Goal: Information Seeking & Learning: Learn about a topic

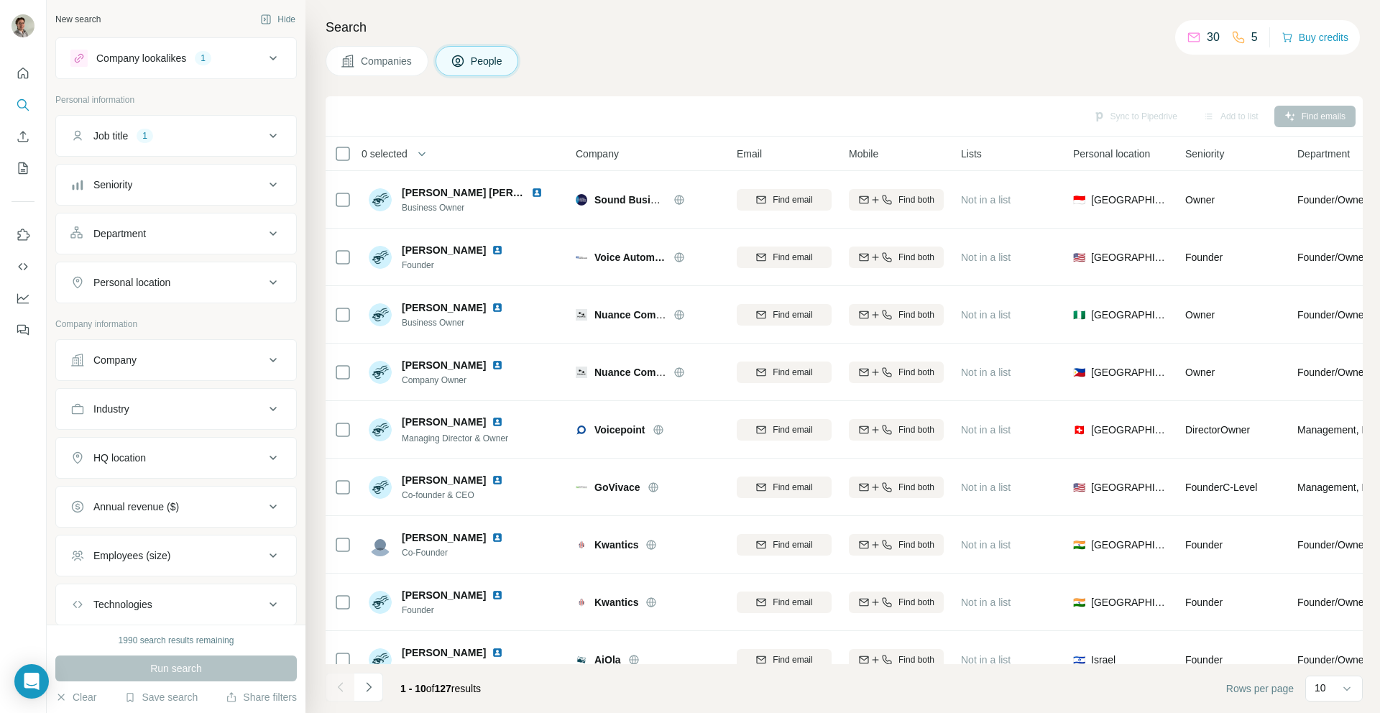
click at [116, 461] on div "HQ location" at bounding box center [119, 458] width 52 height 14
click at [122, 501] on input "text" at bounding box center [175, 494] width 211 height 26
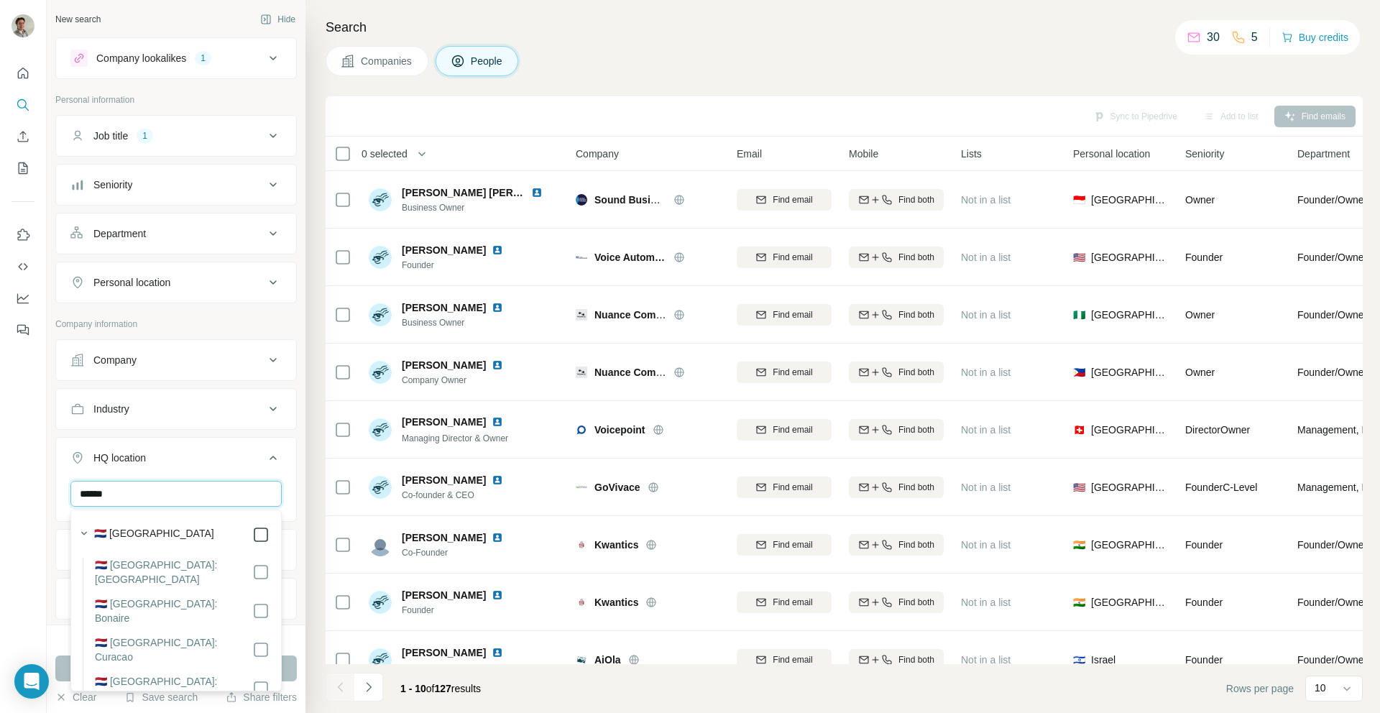
type input "******"
click at [259, 543] on icon at bounding box center [260, 534] width 17 height 17
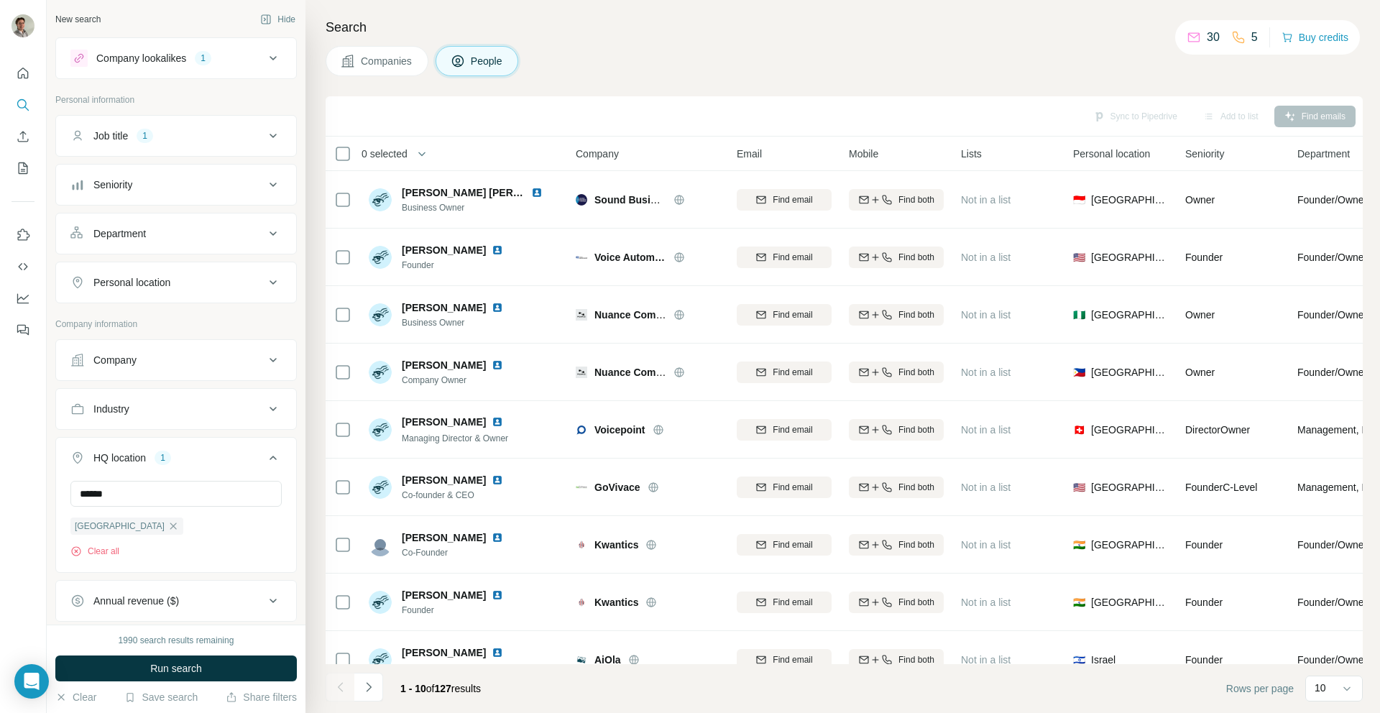
click at [141, 413] on div "Industry" at bounding box center [167, 409] width 194 height 14
click at [132, 435] on div at bounding box center [169, 445] width 178 height 24
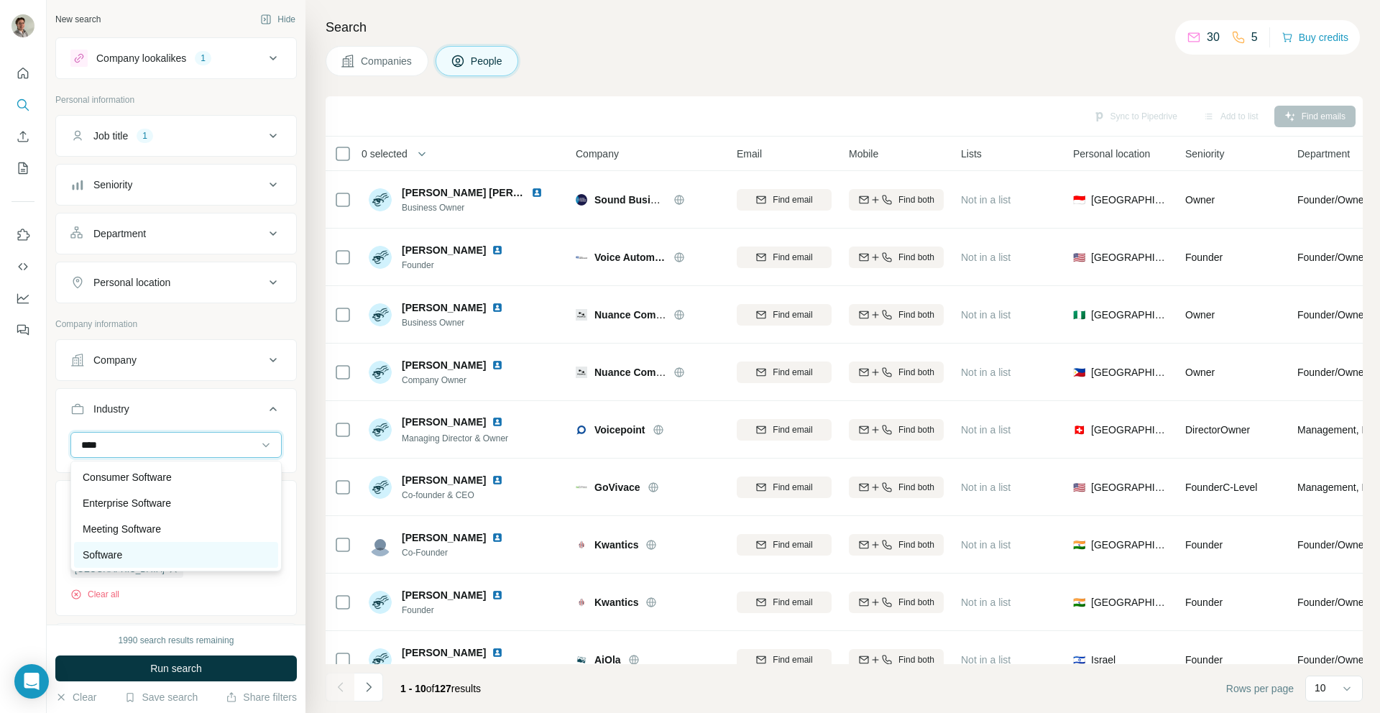
type input "****"
click at [137, 553] on div "Software" at bounding box center [176, 555] width 187 height 14
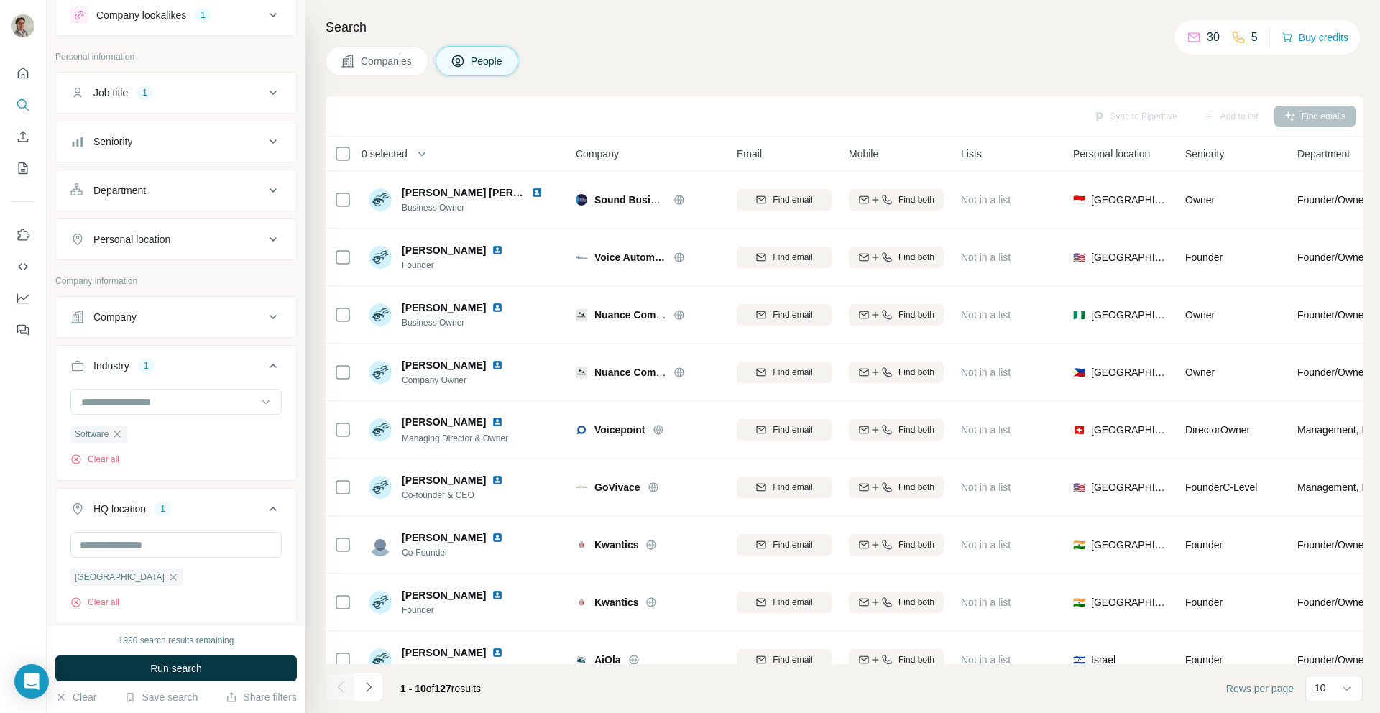
scroll to position [45, 0]
click at [189, 398] on input at bounding box center [169, 400] width 178 height 16
type input "****"
click at [50, 457] on div "New search Hide Company lookalikes 1 Personal information Job title 1 Seniority…" at bounding box center [176, 312] width 259 height 625
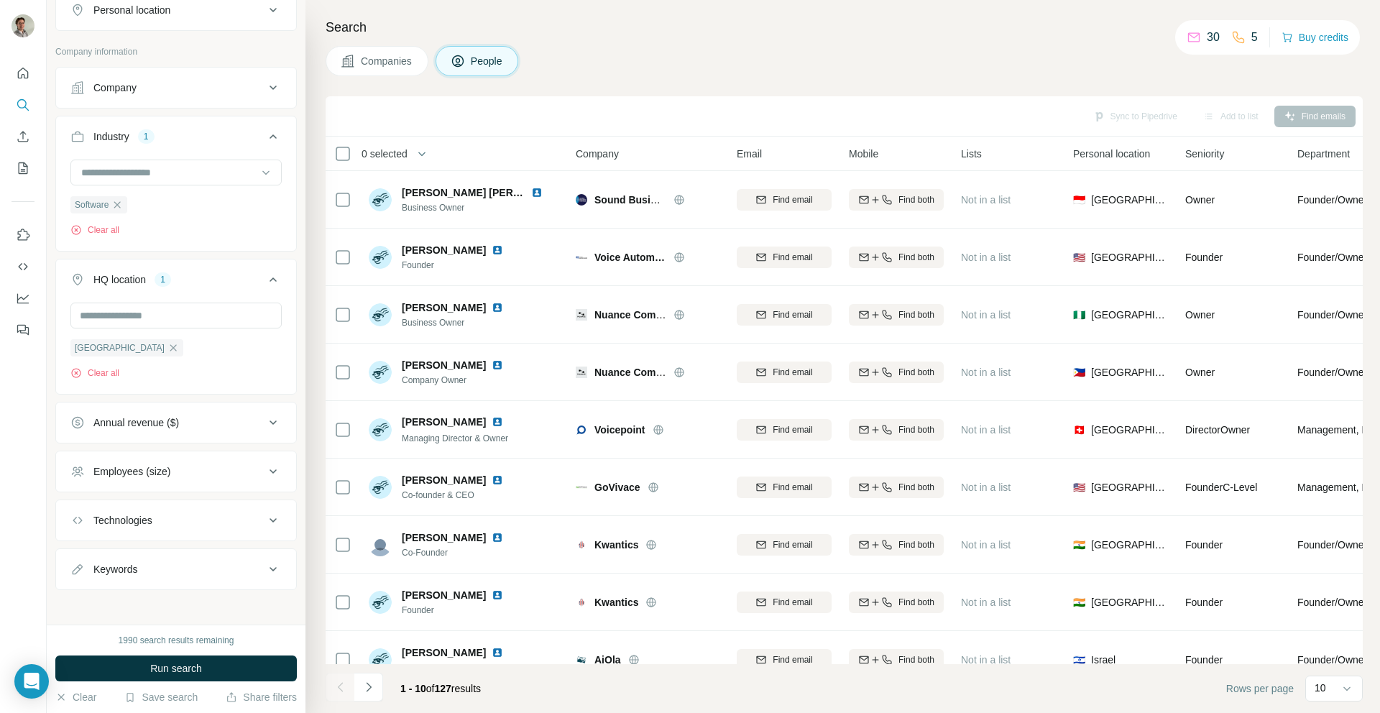
scroll to position [279, 0]
click at [212, 413] on div "Annual revenue ($)" at bounding box center [167, 417] width 194 height 14
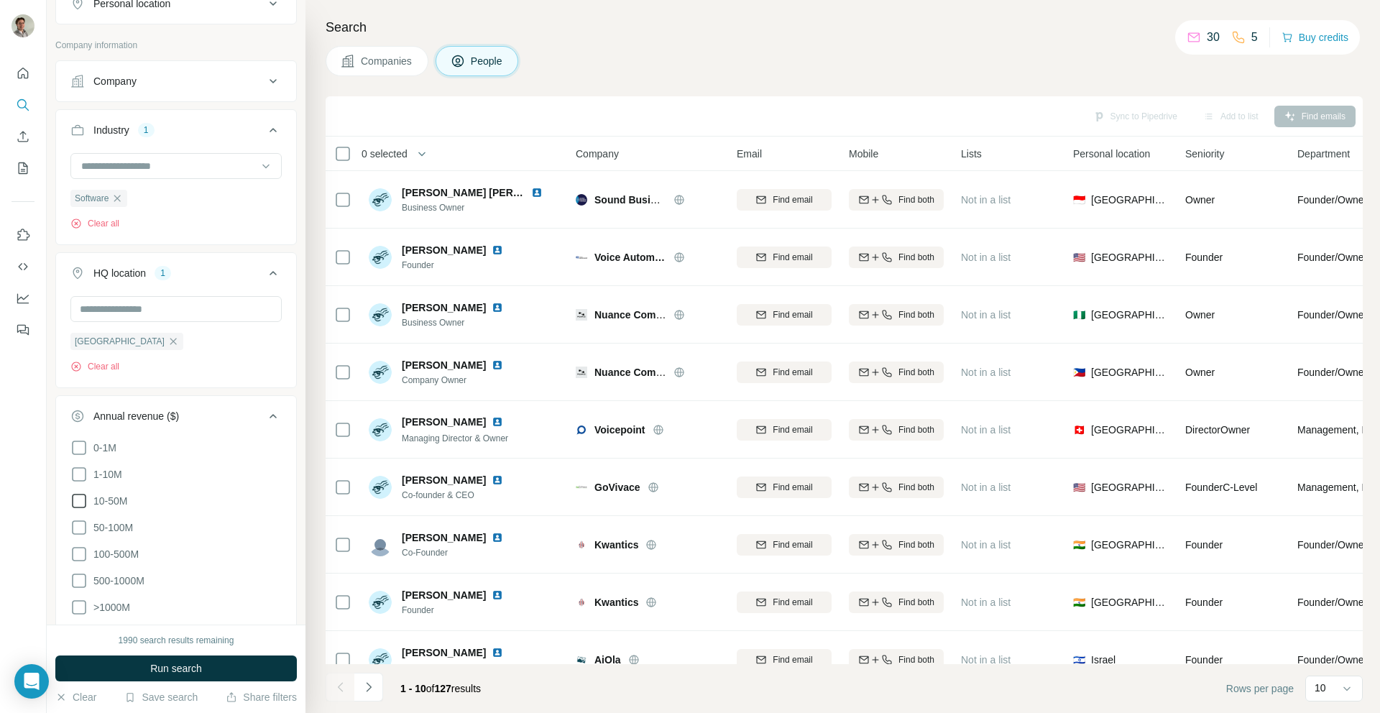
click at [81, 495] on icon at bounding box center [78, 500] width 17 height 17
click at [83, 477] on icon at bounding box center [78, 474] width 17 height 17
drag, startPoint x: 75, startPoint y: 529, endPoint x: 96, endPoint y: 518, distance: 22.8
click at [81, 525] on icon at bounding box center [78, 527] width 17 height 17
click at [86, 551] on icon at bounding box center [79, 554] width 14 height 14
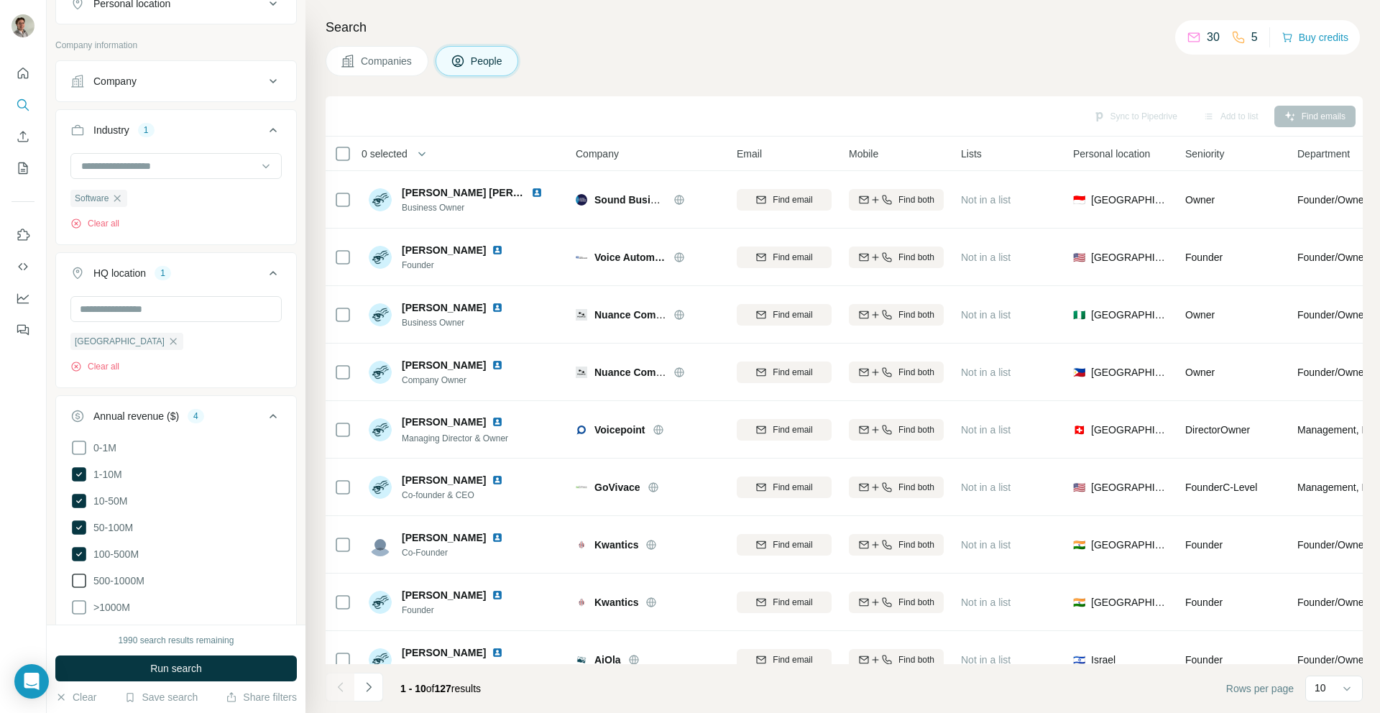
click at [85, 584] on icon at bounding box center [79, 581] width 14 height 14
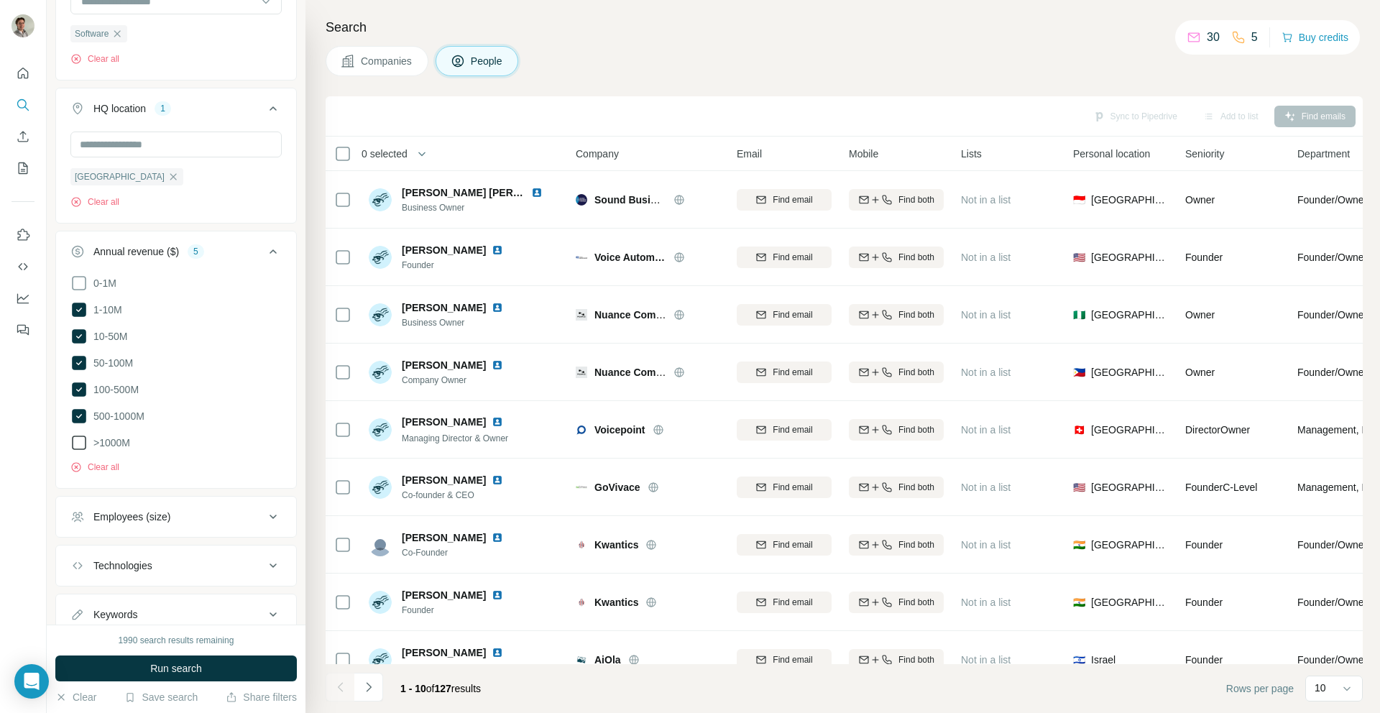
scroll to position [428, 0]
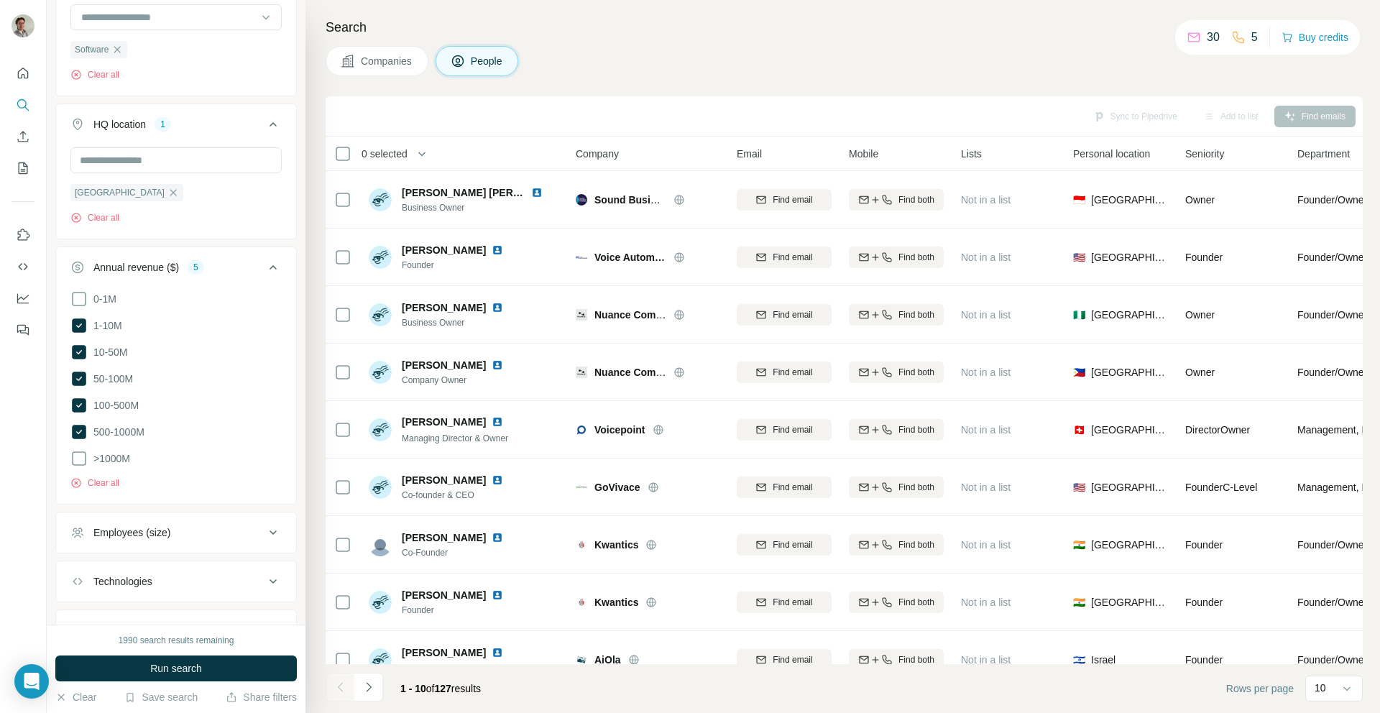
click at [80, 327] on icon at bounding box center [79, 325] width 14 height 14
drag, startPoint x: 73, startPoint y: 367, endPoint x: 86, endPoint y: 365, distance: 13.1
click at [73, 369] on ul "0-1M 1-10M 10-50M 50-100M 100-500M 500-1000M >1000M" at bounding box center [175, 379] width 211 height 178
click at [87, 358] on icon at bounding box center [78, 352] width 17 height 17
click at [78, 384] on icon at bounding box center [79, 379] width 14 height 14
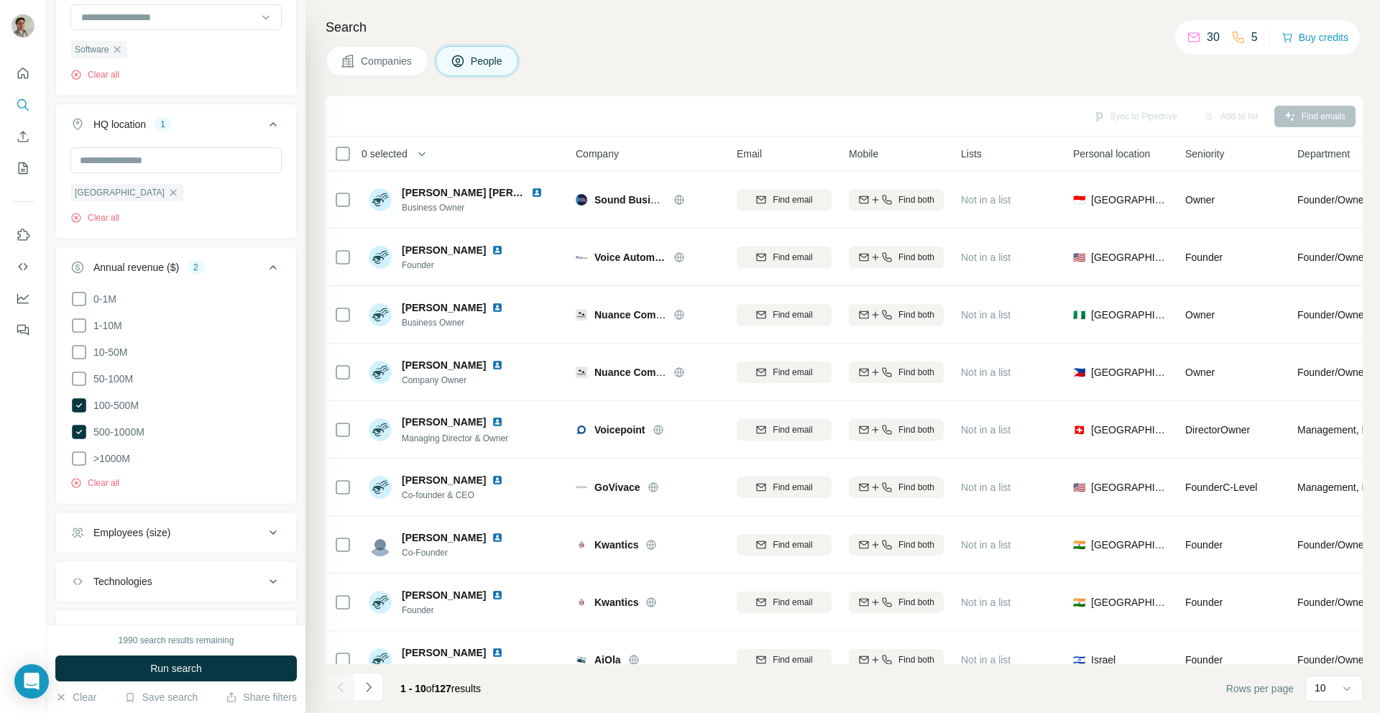
click at [78, 410] on icon at bounding box center [79, 405] width 14 height 14
drag, startPoint x: 79, startPoint y: 430, endPoint x: 200, endPoint y: 336, distance: 153.1
click at [80, 428] on icon at bounding box center [79, 432] width 14 height 14
click at [264, 276] on icon at bounding box center [272, 267] width 17 height 17
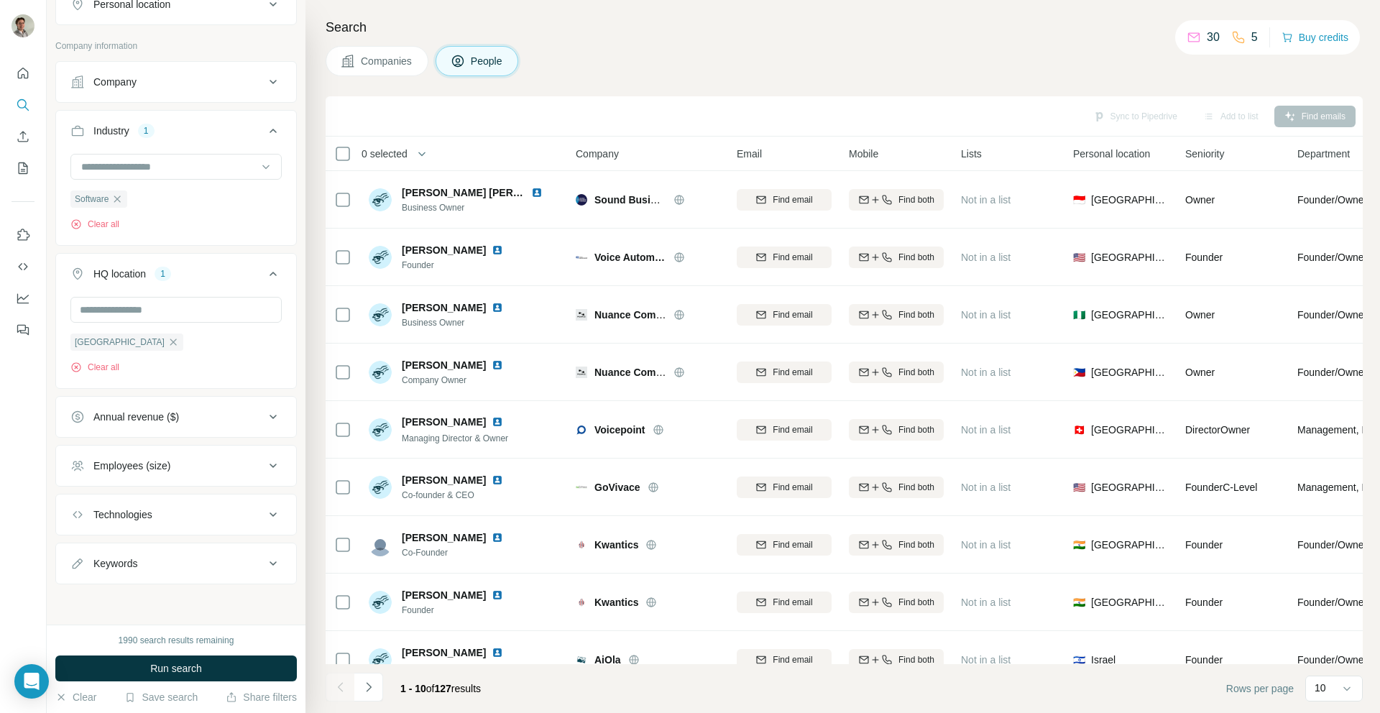
scroll to position [279, 0]
click at [146, 475] on button "Employees (size)" at bounding box center [176, 465] width 240 height 34
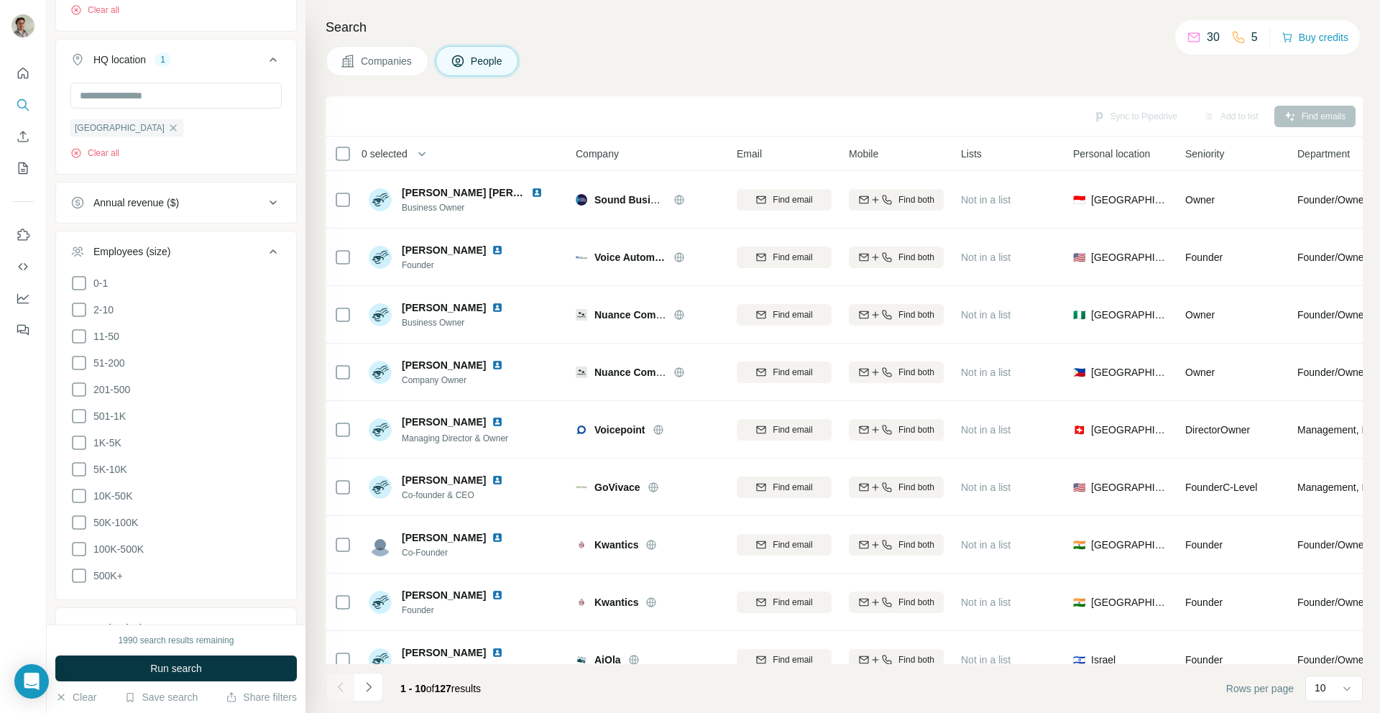
scroll to position [499, 0]
drag, startPoint x: 79, startPoint y: 333, endPoint x: 78, endPoint y: 362, distance: 28.0
click at [80, 332] on icon at bounding box center [78, 329] width 17 height 17
click at [79, 361] on icon at bounding box center [79, 356] width 14 height 14
click at [80, 326] on icon at bounding box center [79, 329] width 14 height 14
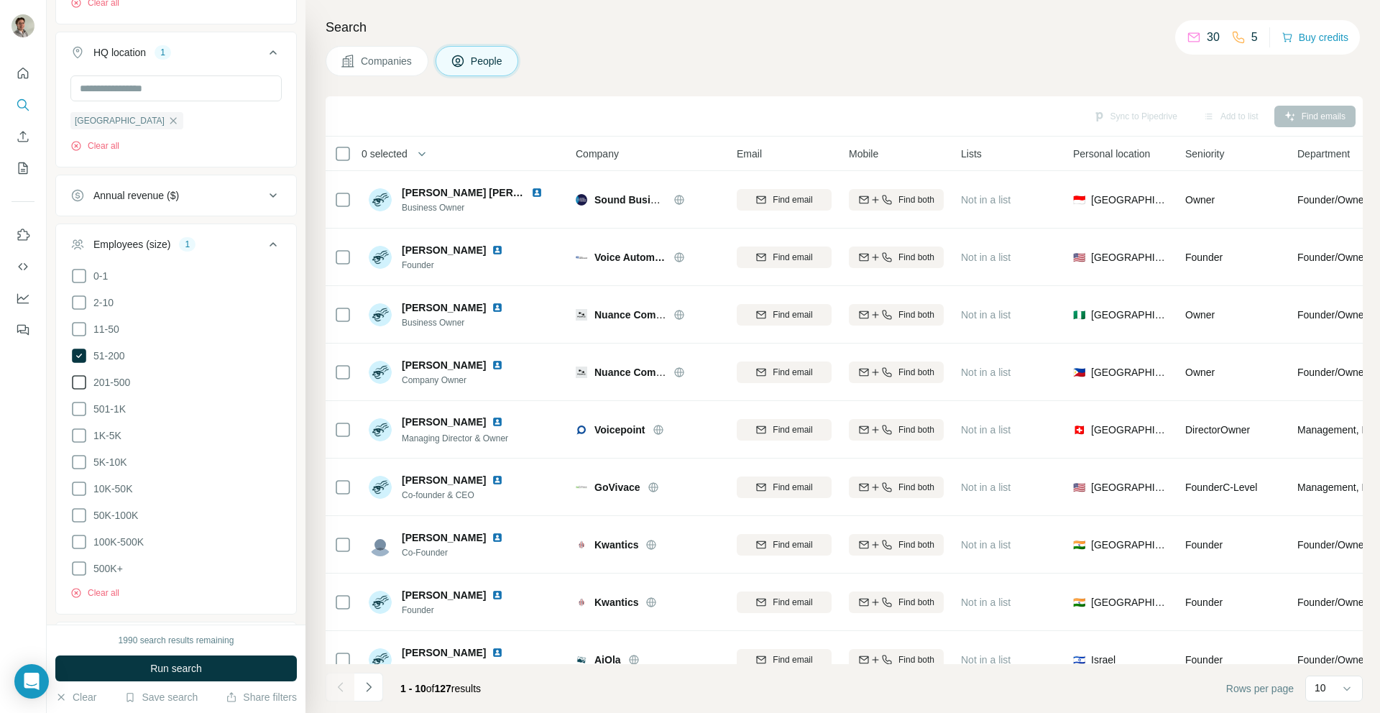
click at [82, 384] on icon at bounding box center [78, 382] width 17 height 17
click at [80, 377] on icon at bounding box center [79, 382] width 14 height 14
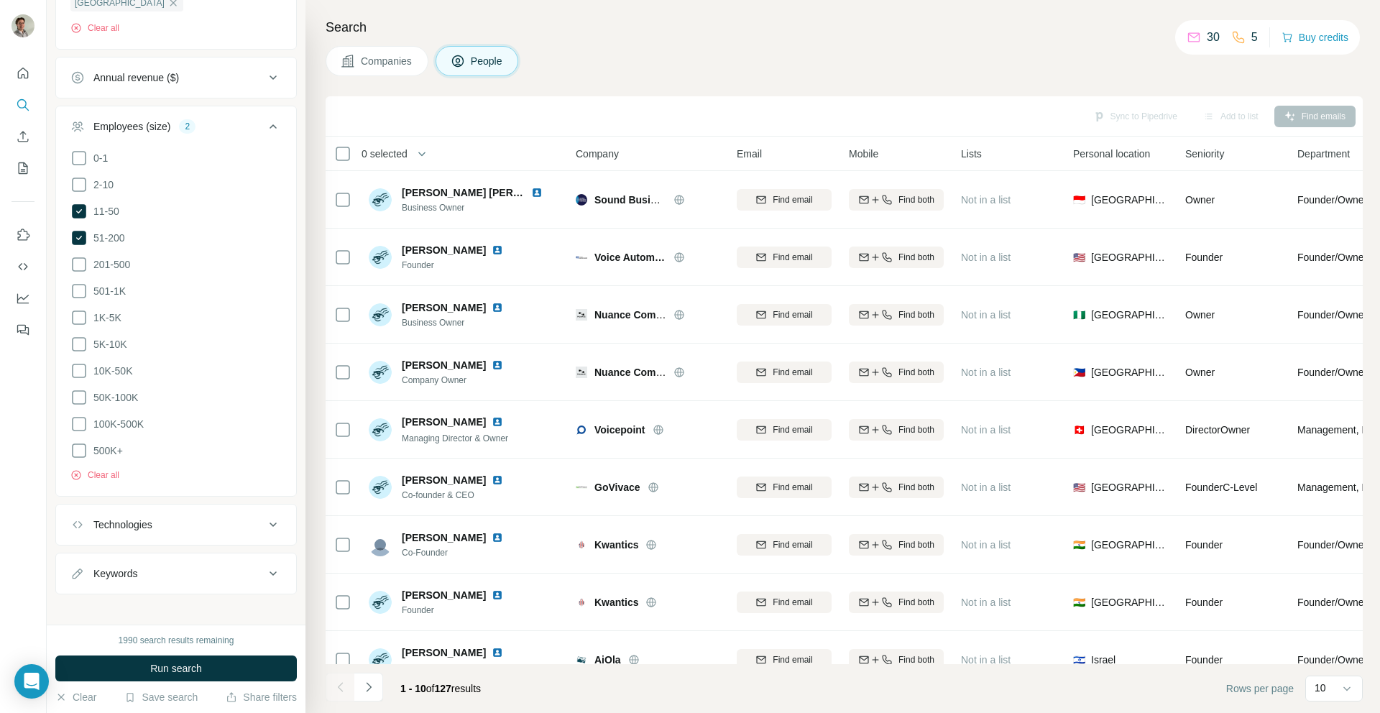
scroll to position [621, 0]
click at [210, 521] on div "Technologies" at bounding box center [167, 521] width 194 height 14
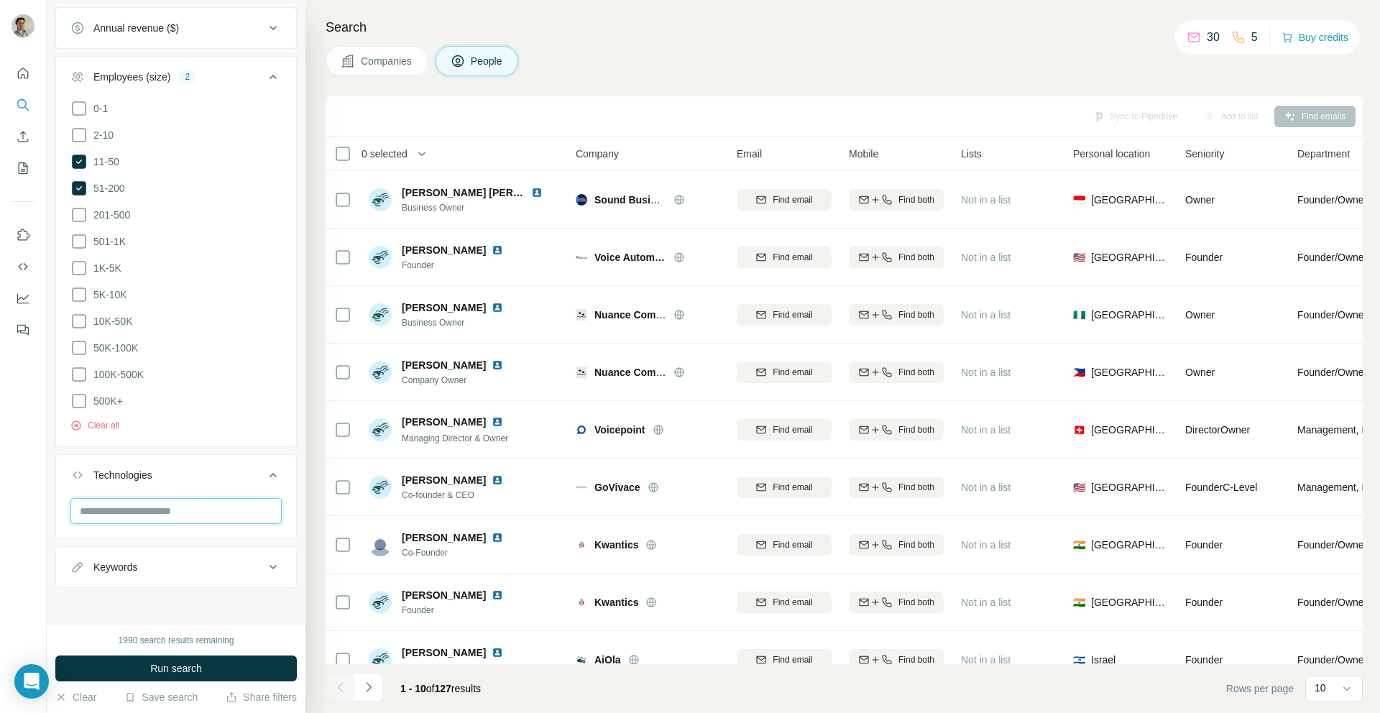
click at [139, 515] on input "text" at bounding box center [175, 511] width 211 height 26
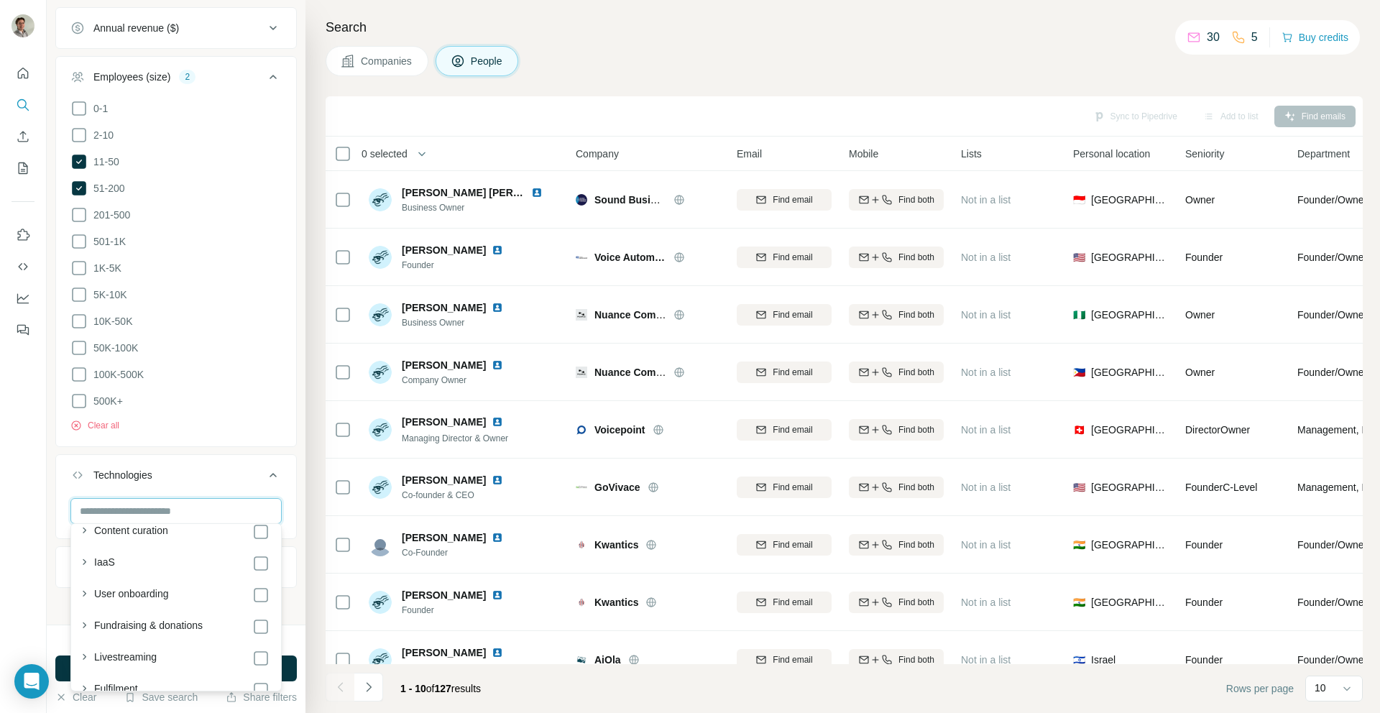
scroll to position [2260, 0]
click at [86, 565] on icon "button" at bounding box center [84, 564] width 14 height 14
click at [87, 565] on icon "button" at bounding box center [84, 564] width 14 height 14
click at [87, 540] on icon "button" at bounding box center [84, 536] width 14 height 14
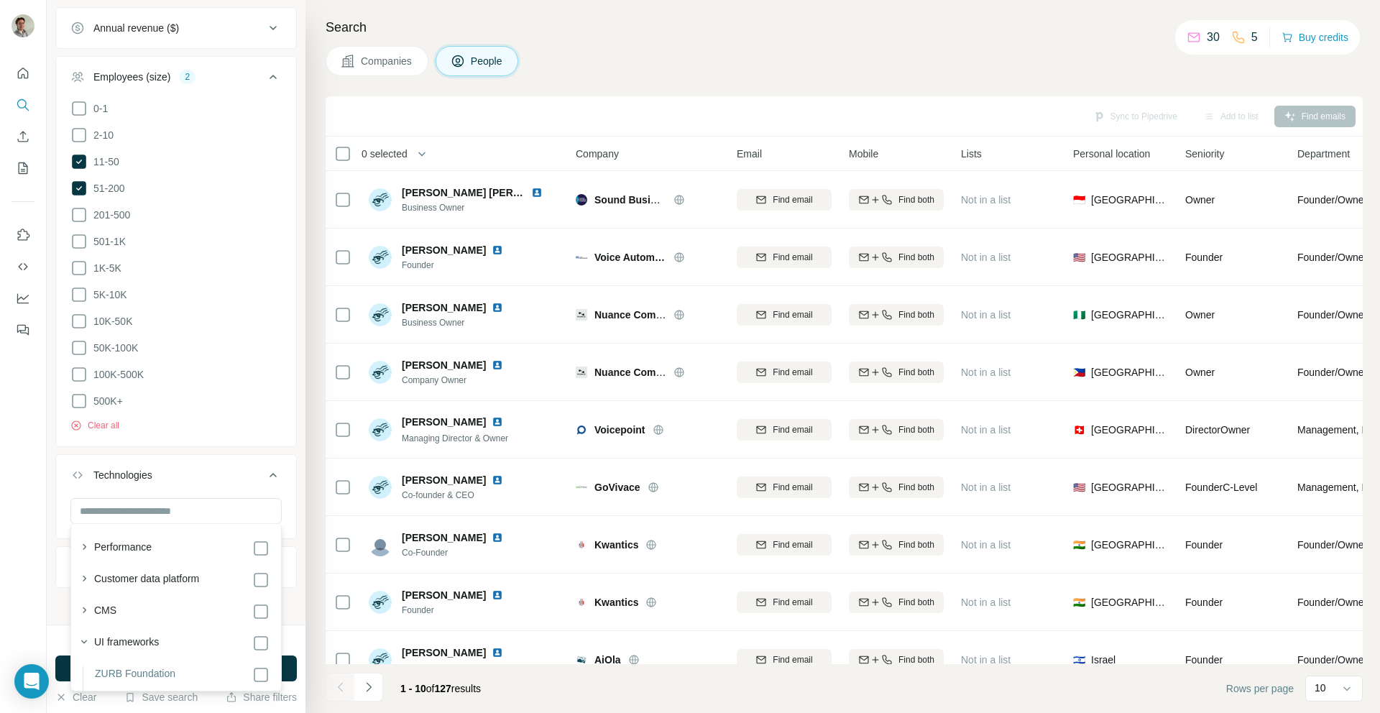
scroll to position [189, 0]
click at [87, 636] on icon "button" at bounding box center [84, 642] width 14 height 14
click at [128, 510] on input "text" at bounding box center [175, 511] width 211 height 26
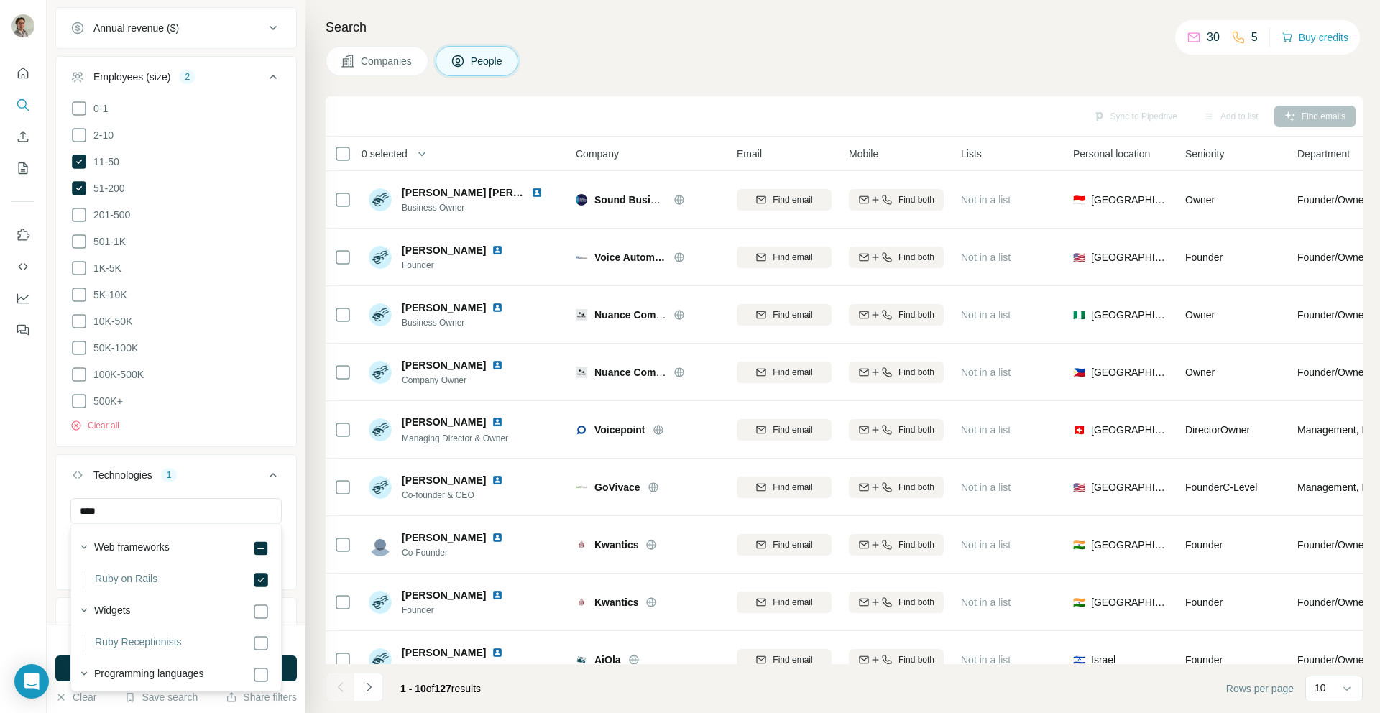
scroll to position [37, 0]
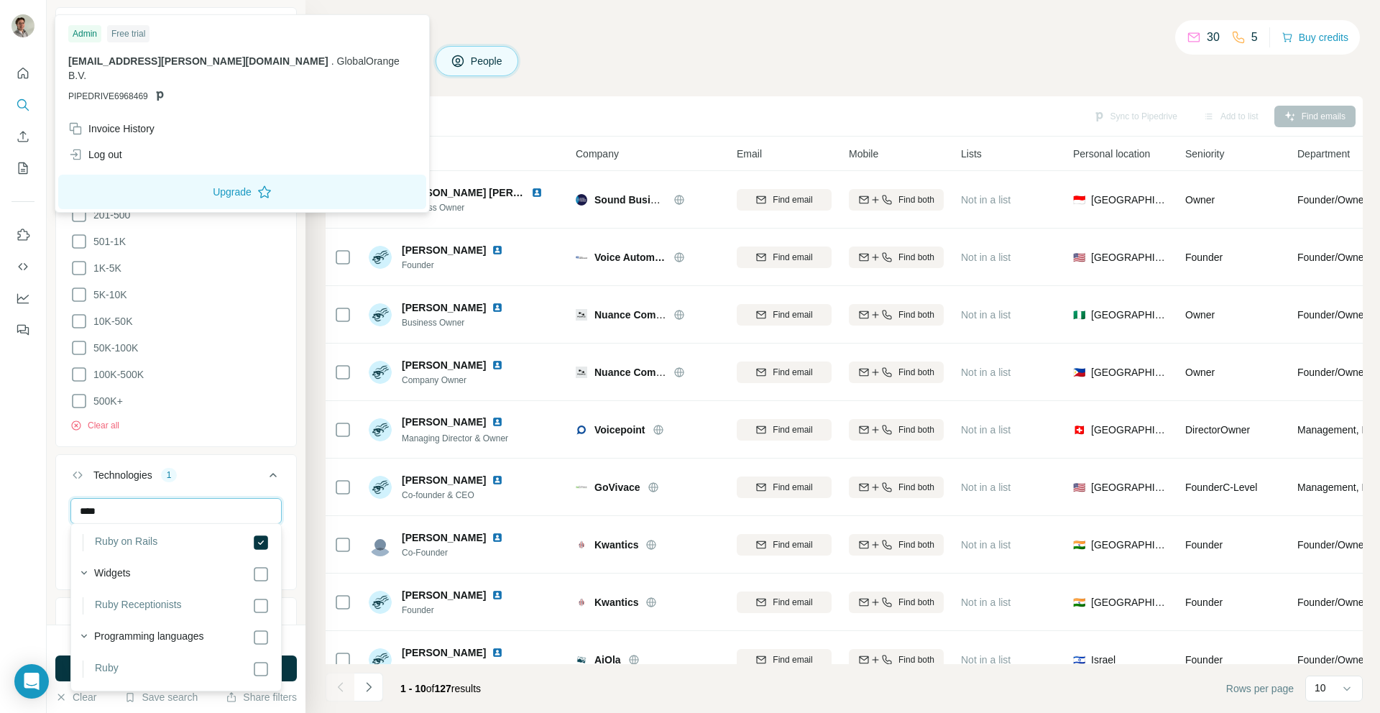
click at [149, 512] on input "****" at bounding box center [175, 511] width 211 height 26
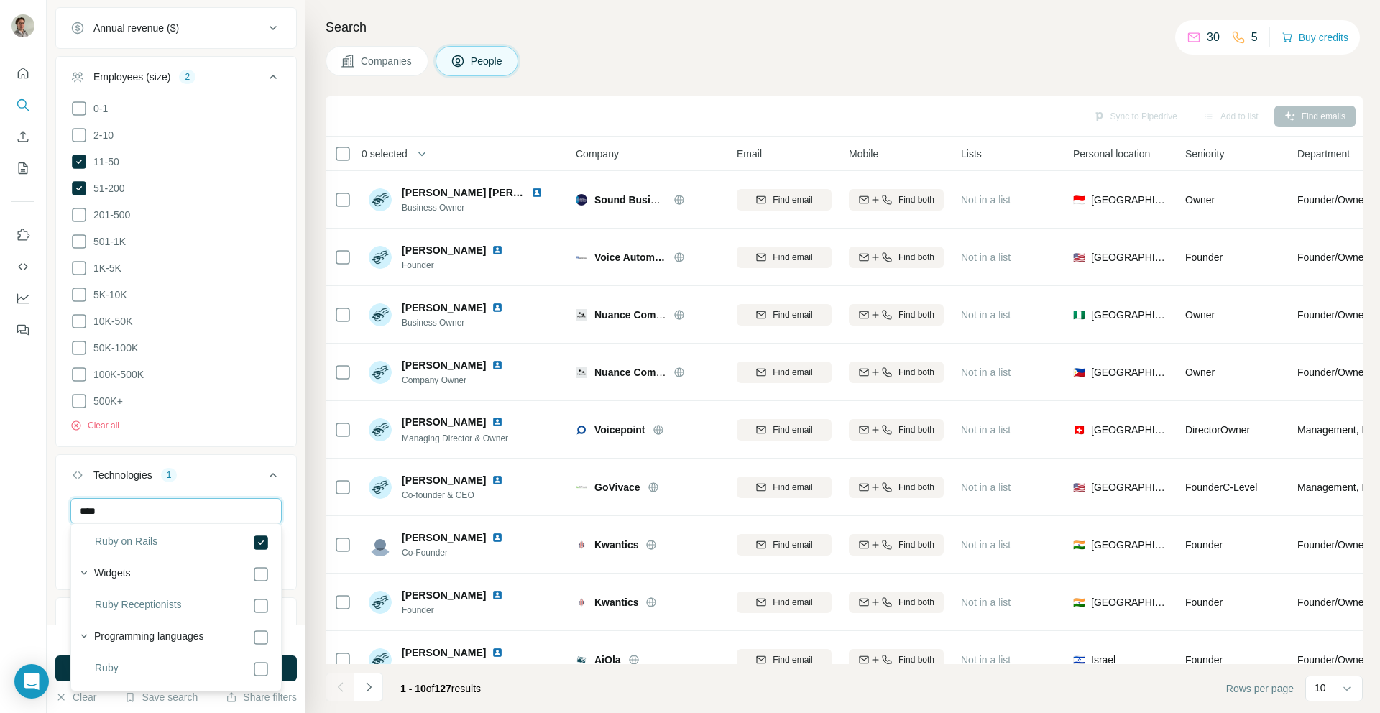
click at [149, 512] on input "****" at bounding box center [175, 511] width 211 height 26
paste input "*******"
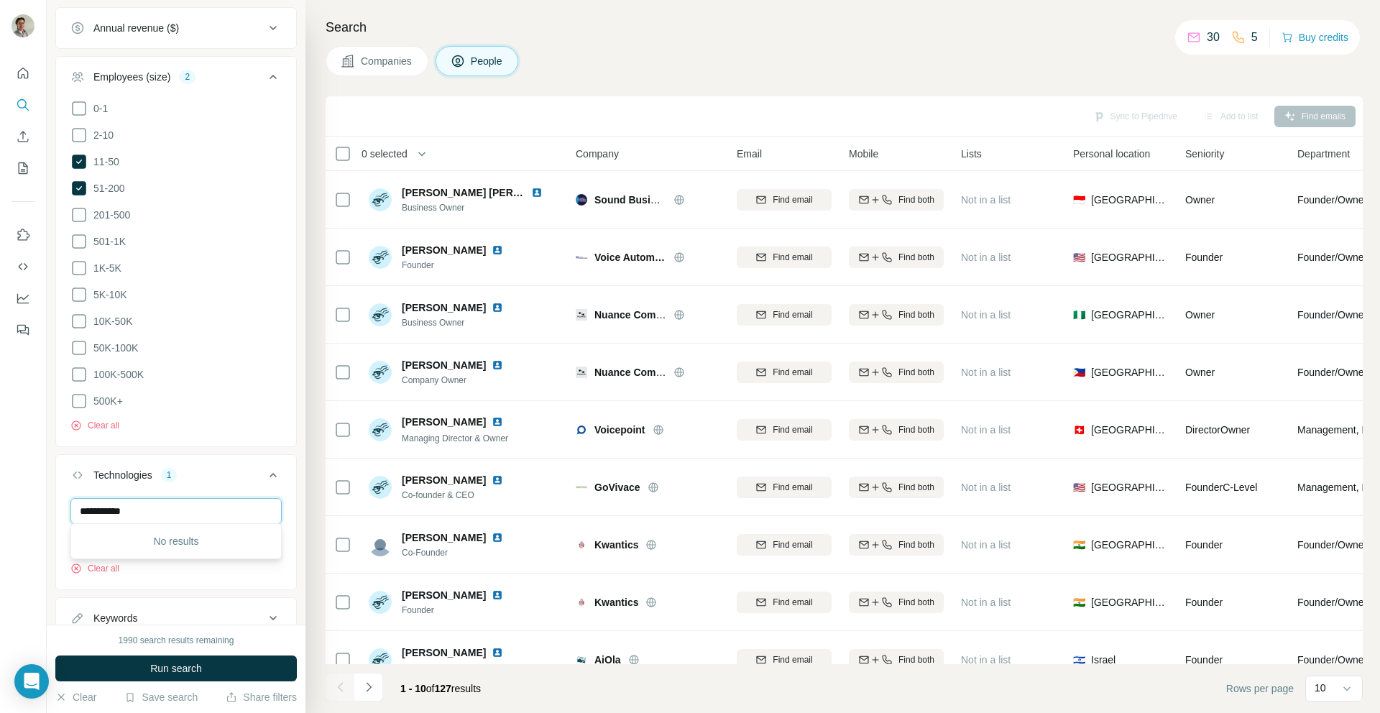
scroll to position [0, 0]
type input "*"
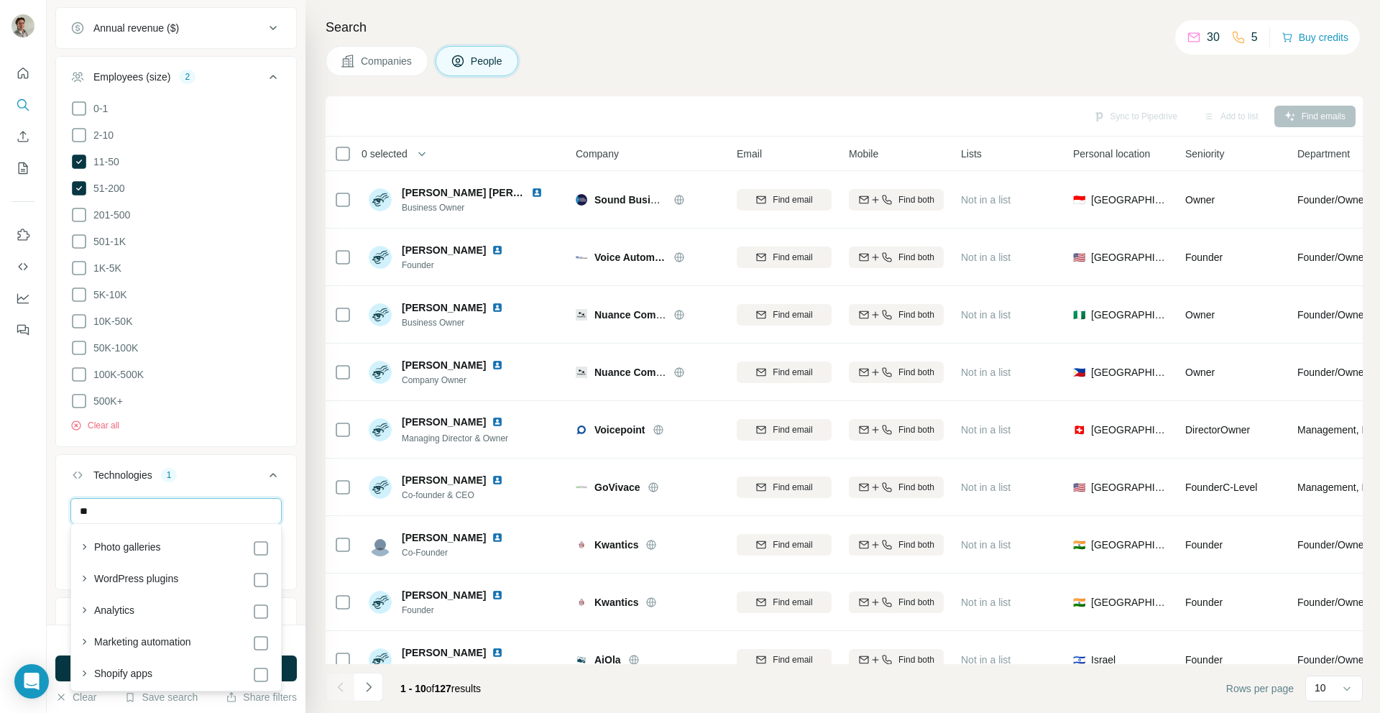
type input "*"
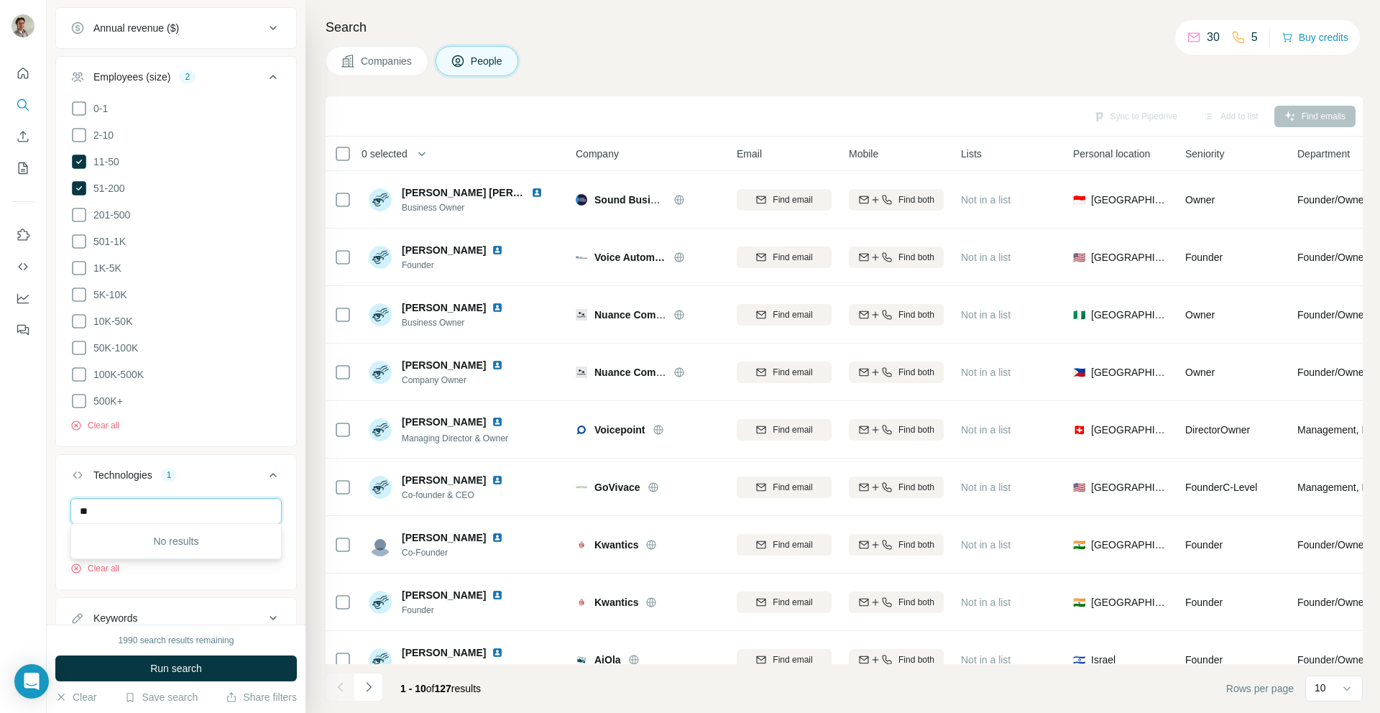
type input "*"
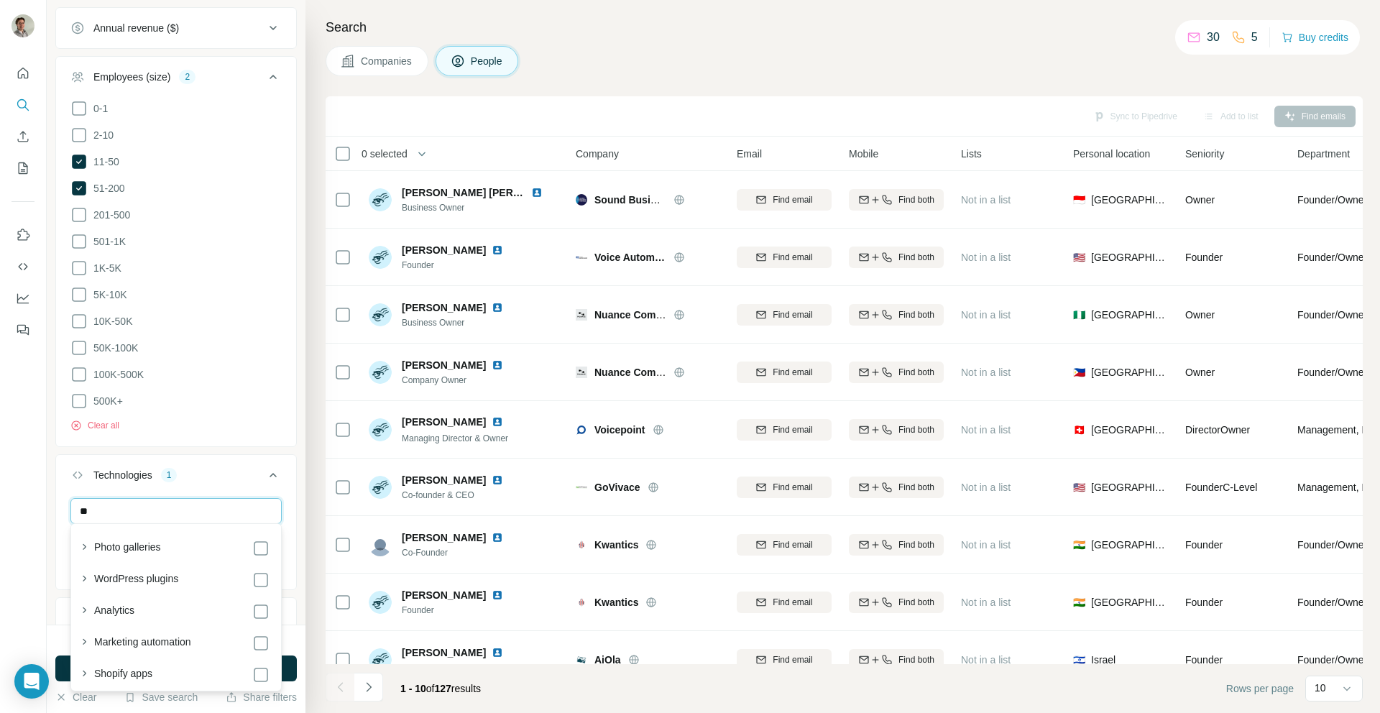
type input "*"
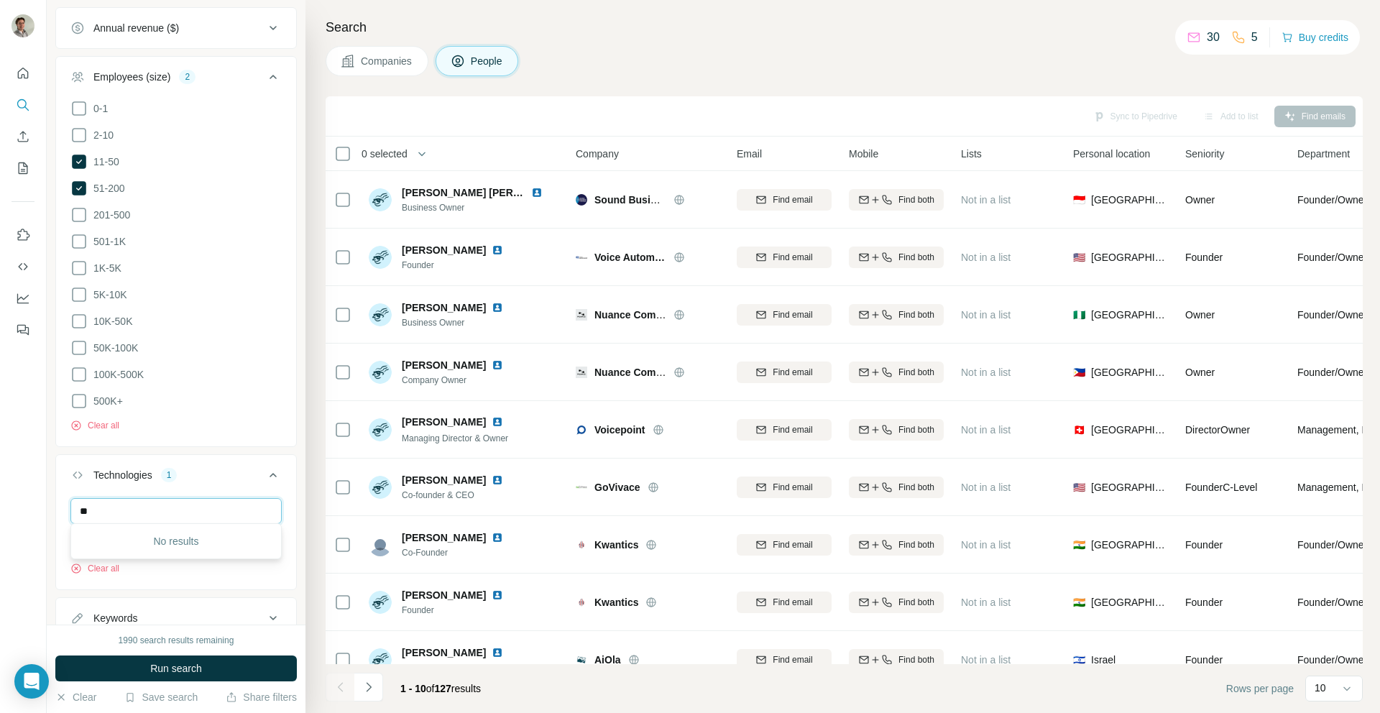
type input "*"
type input "*****"
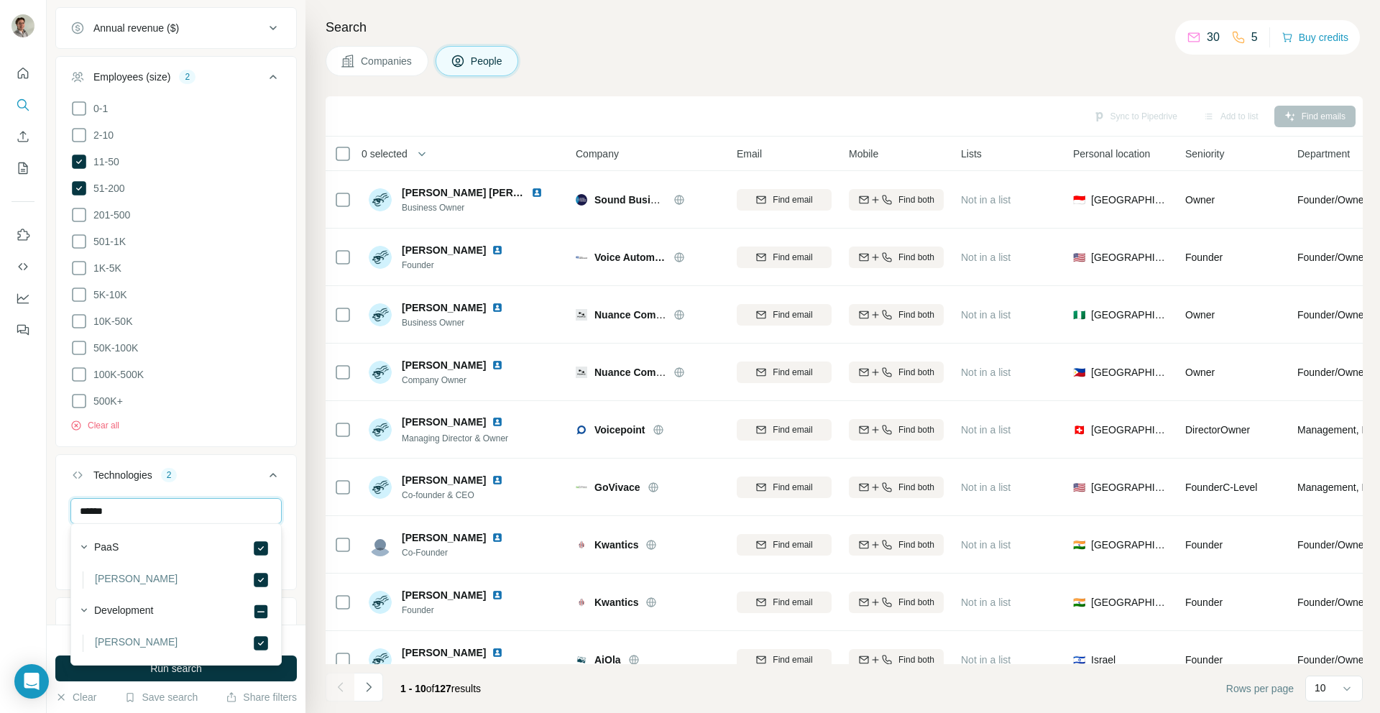
click at [101, 498] on input "*****" at bounding box center [175, 511] width 211 height 26
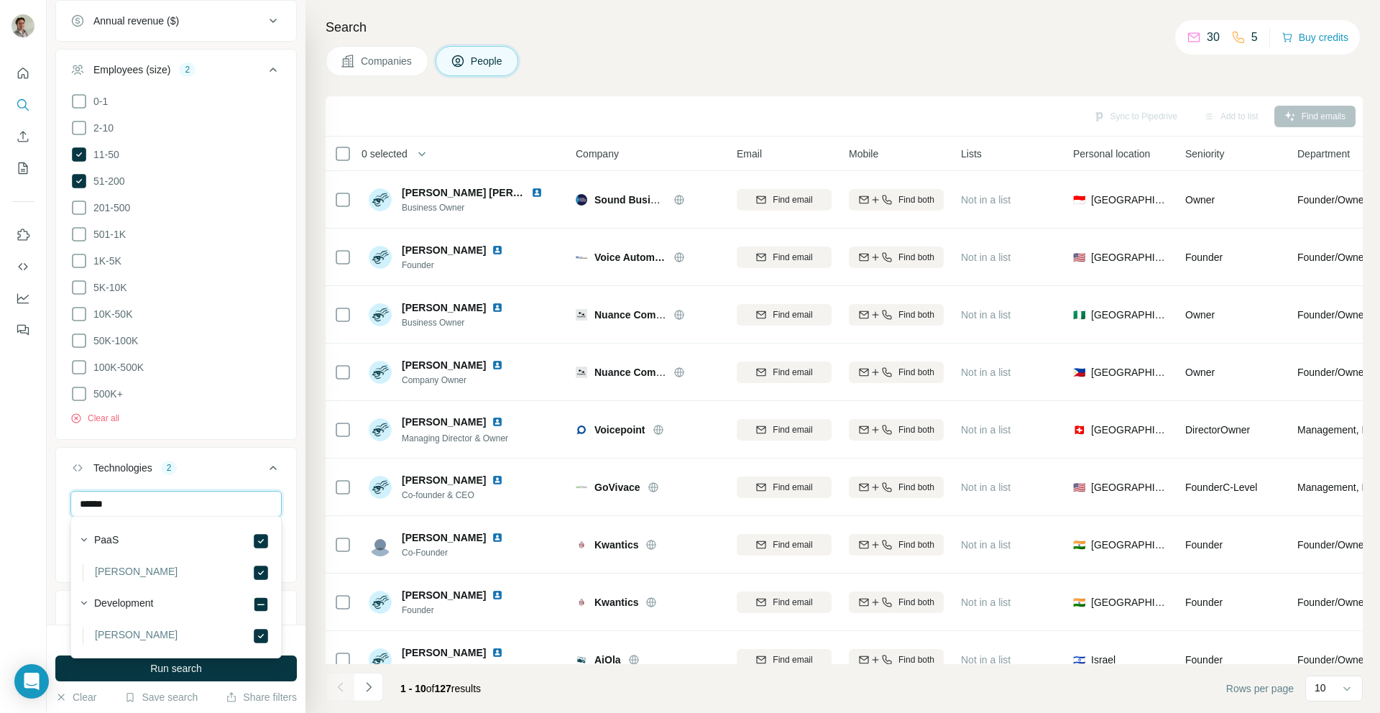
click at [101, 499] on input "*****" at bounding box center [175, 504] width 211 height 26
click at [101, 499] on input "*****" at bounding box center [175, 505] width 211 height 26
click at [101, 500] on input "*****" at bounding box center [175, 505] width 211 height 26
click at [93, 471] on button "Technologies 2" at bounding box center [176, 475] width 240 height 40
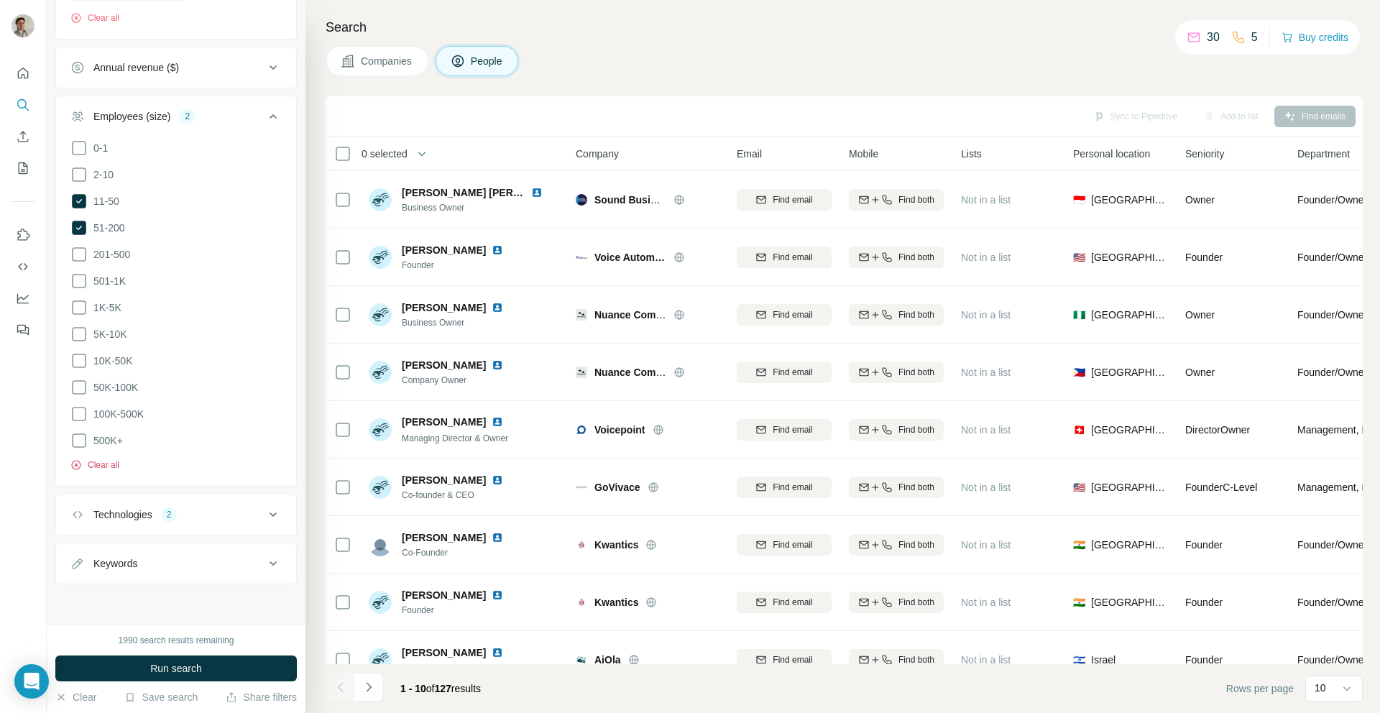
scroll to position [624, 0]
click at [159, 518] on div "Technologies 2" at bounding box center [167, 518] width 194 height 14
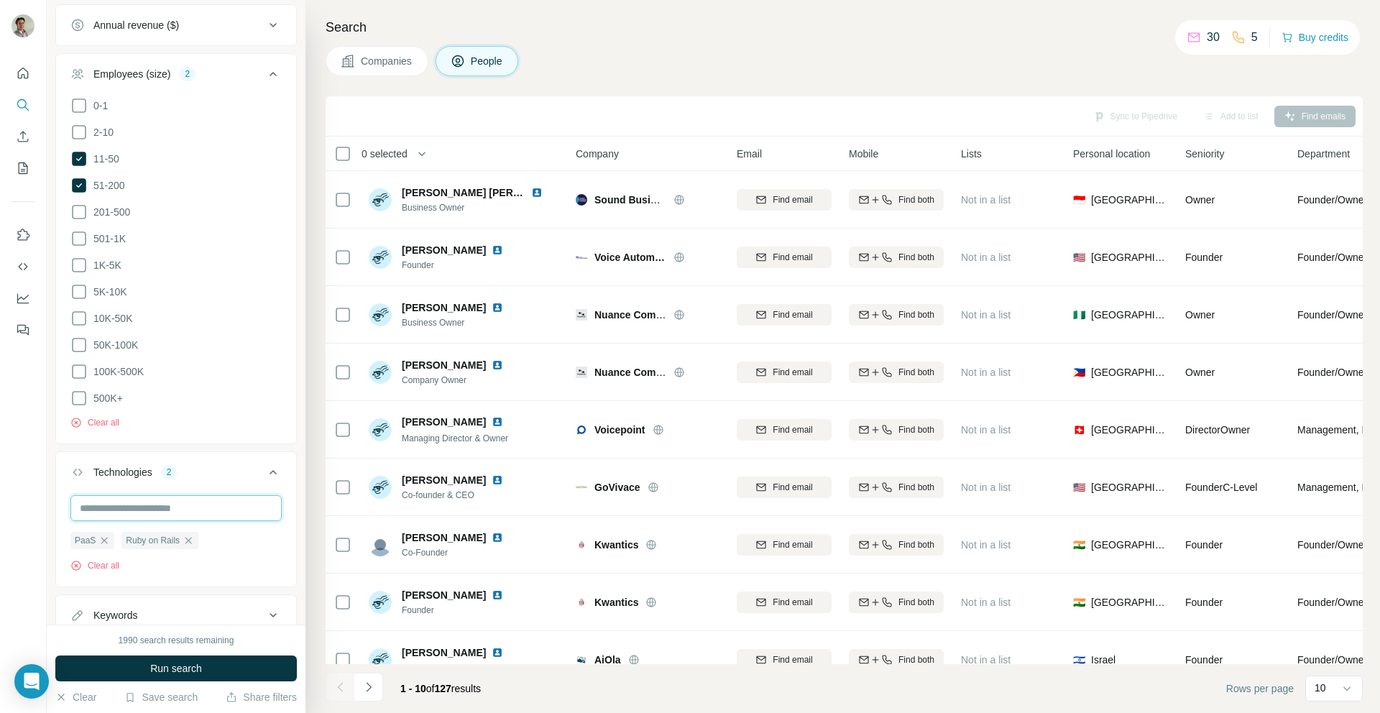
click at [155, 505] on input "text" at bounding box center [175, 508] width 211 height 26
click at [111, 512] on input "******" at bounding box center [175, 508] width 211 height 26
type input "**********"
click at [137, 510] on input "**********" at bounding box center [175, 508] width 211 height 26
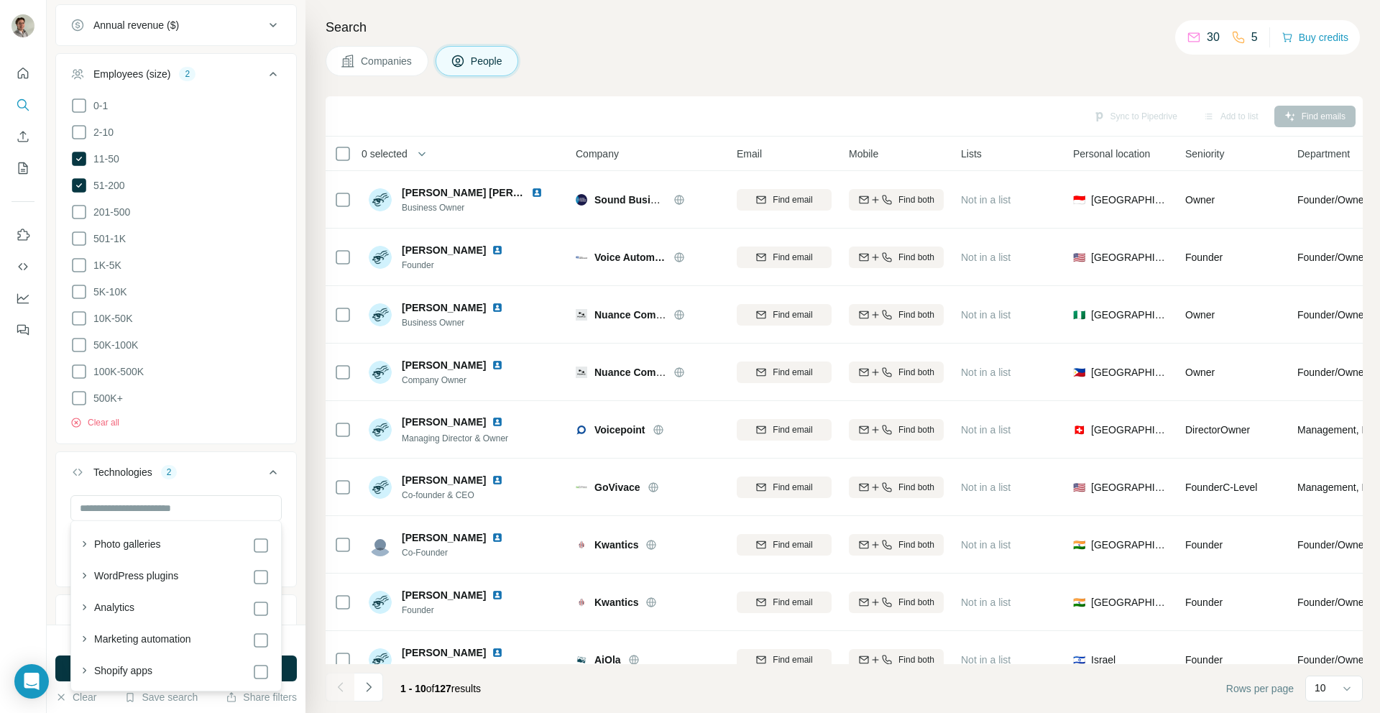
click at [281, 466] on icon at bounding box center [272, 472] width 17 height 17
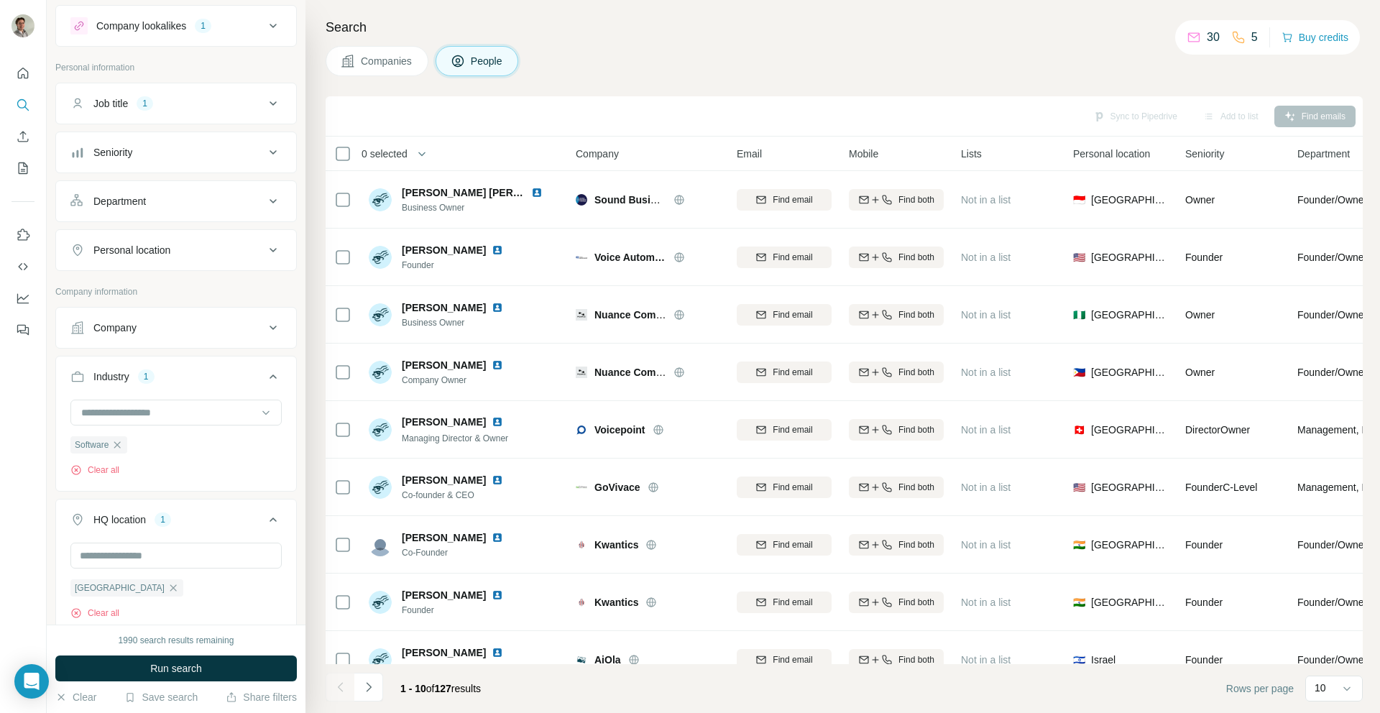
scroll to position [0, 0]
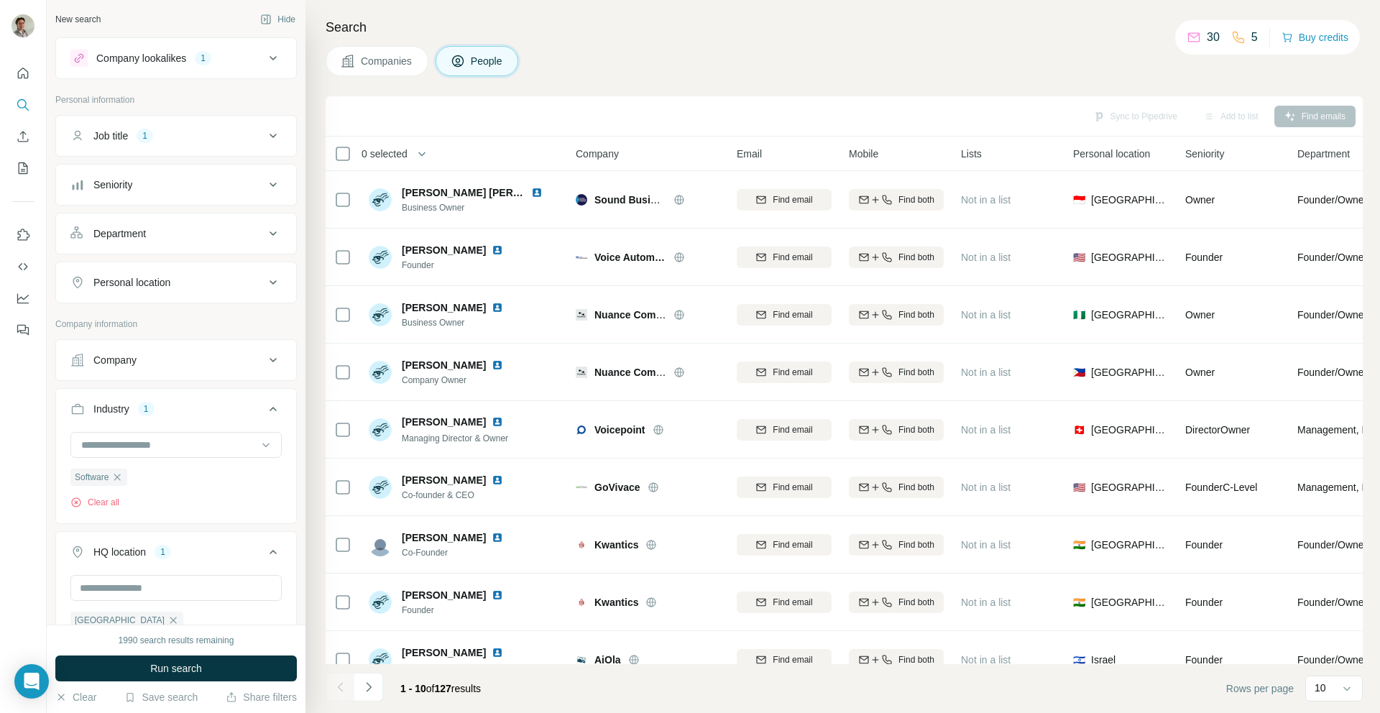
click at [210, 191] on div "Seniority" at bounding box center [167, 185] width 194 height 14
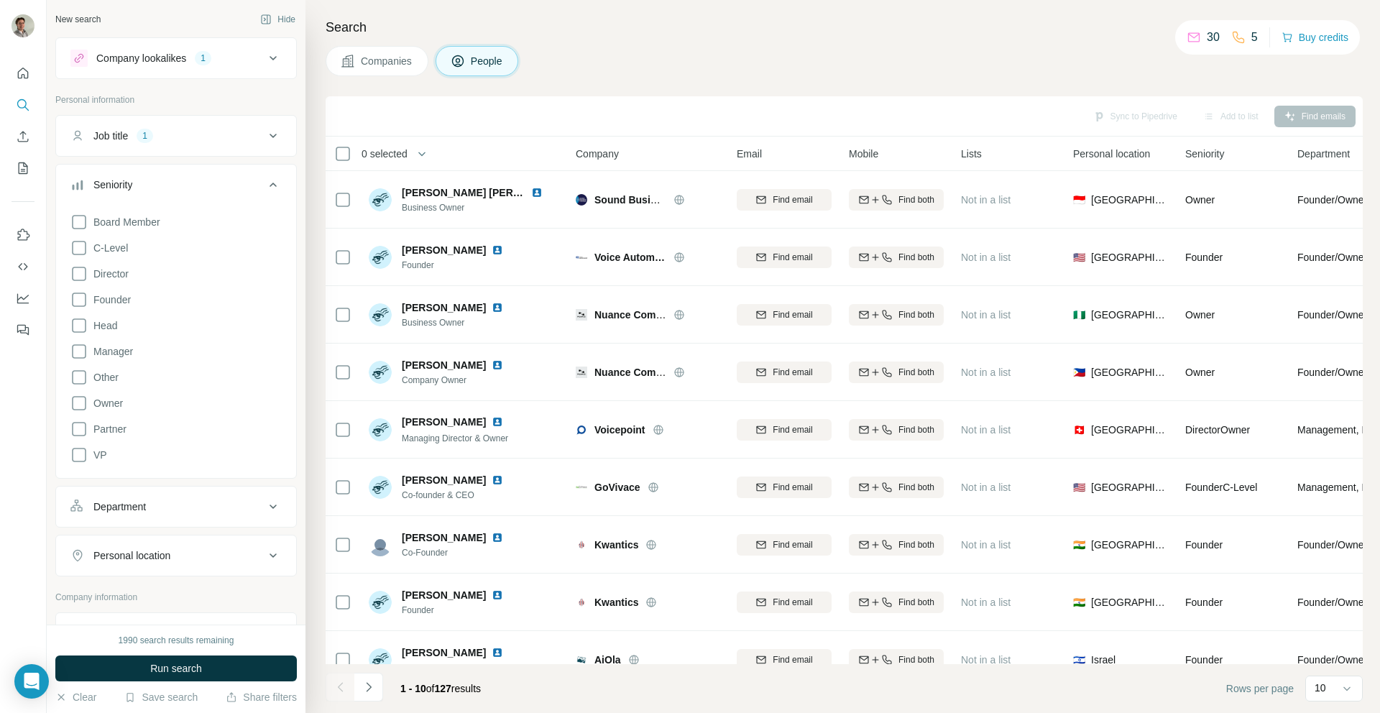
scroll to position [1, 0]
click at [166, 504] on div "Department" at bounding box center [167, 506] width 194 height 14
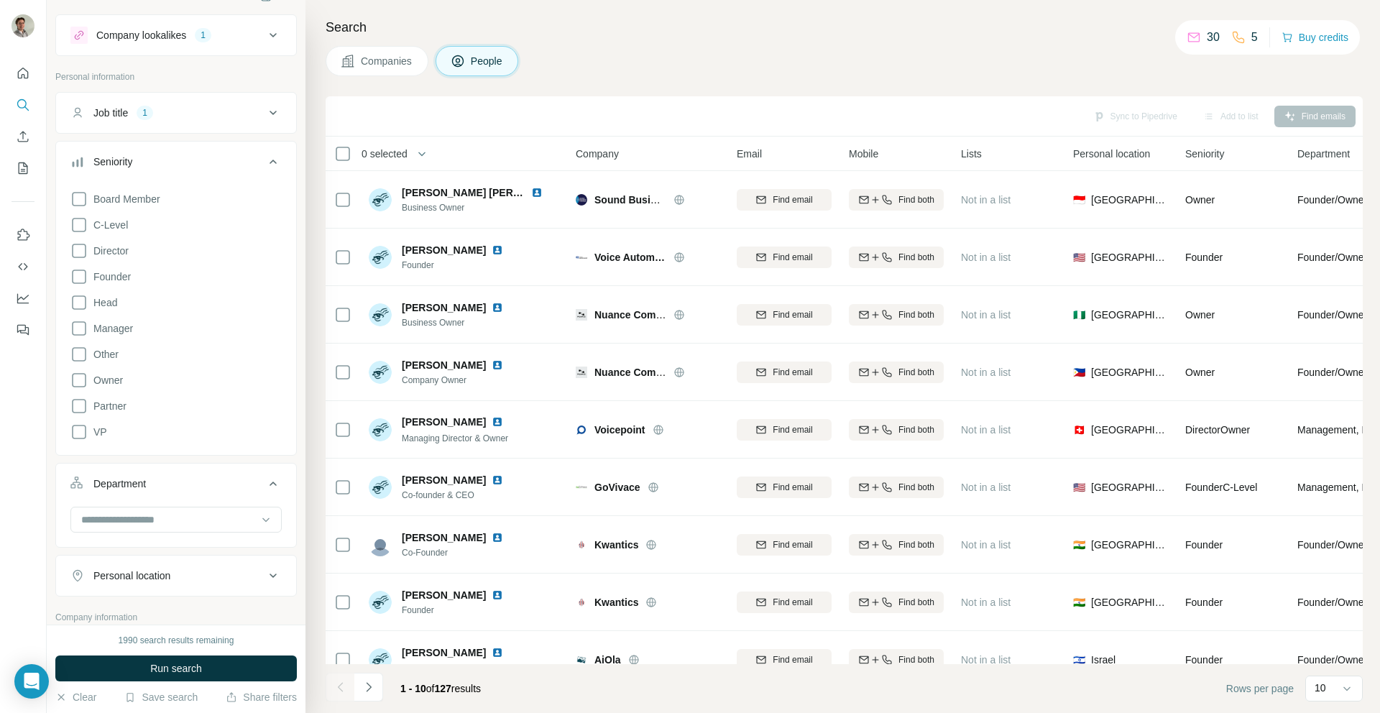
scroll to position [25, 0]
click at [188, 478] on div "Department" at bounding box center [167, 481] width 194 height 14
click at [221, 154] on div "Seniority" at bounding box center [167, 159] width 194 height 14
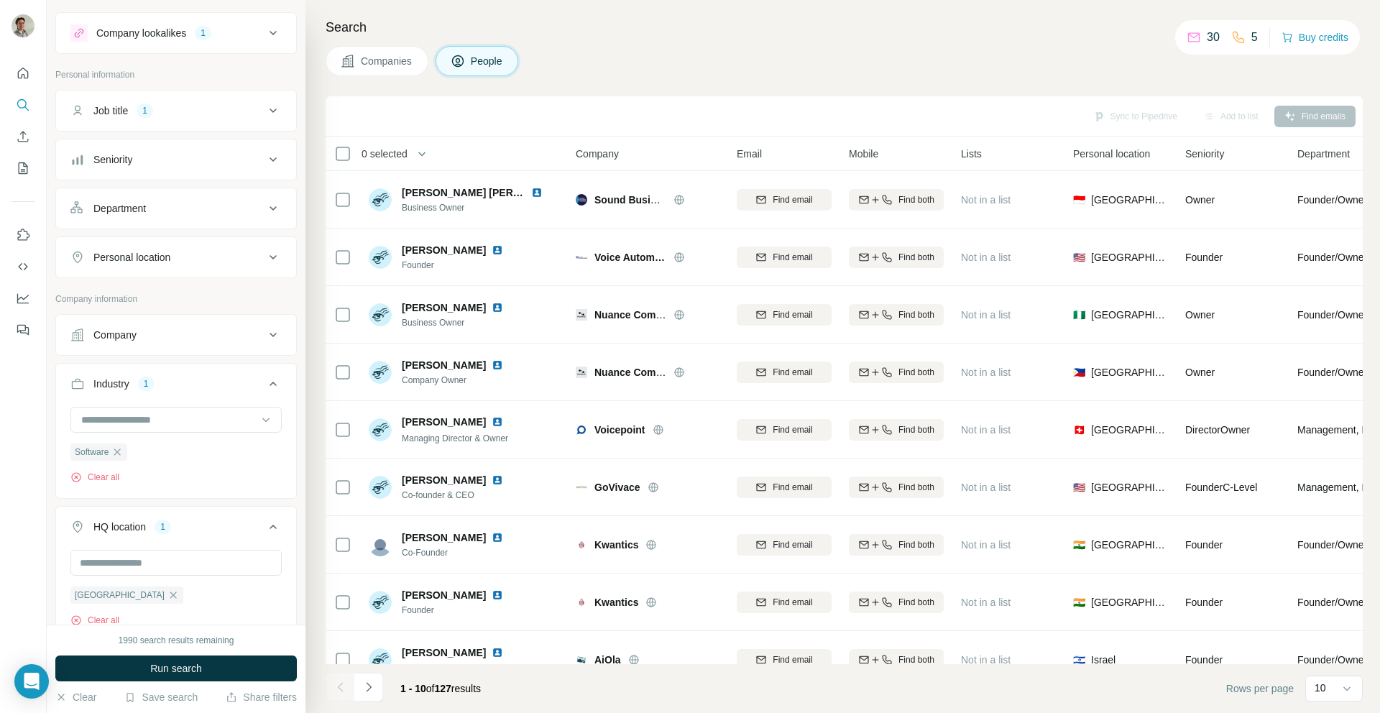
scroll to position [0, 0]
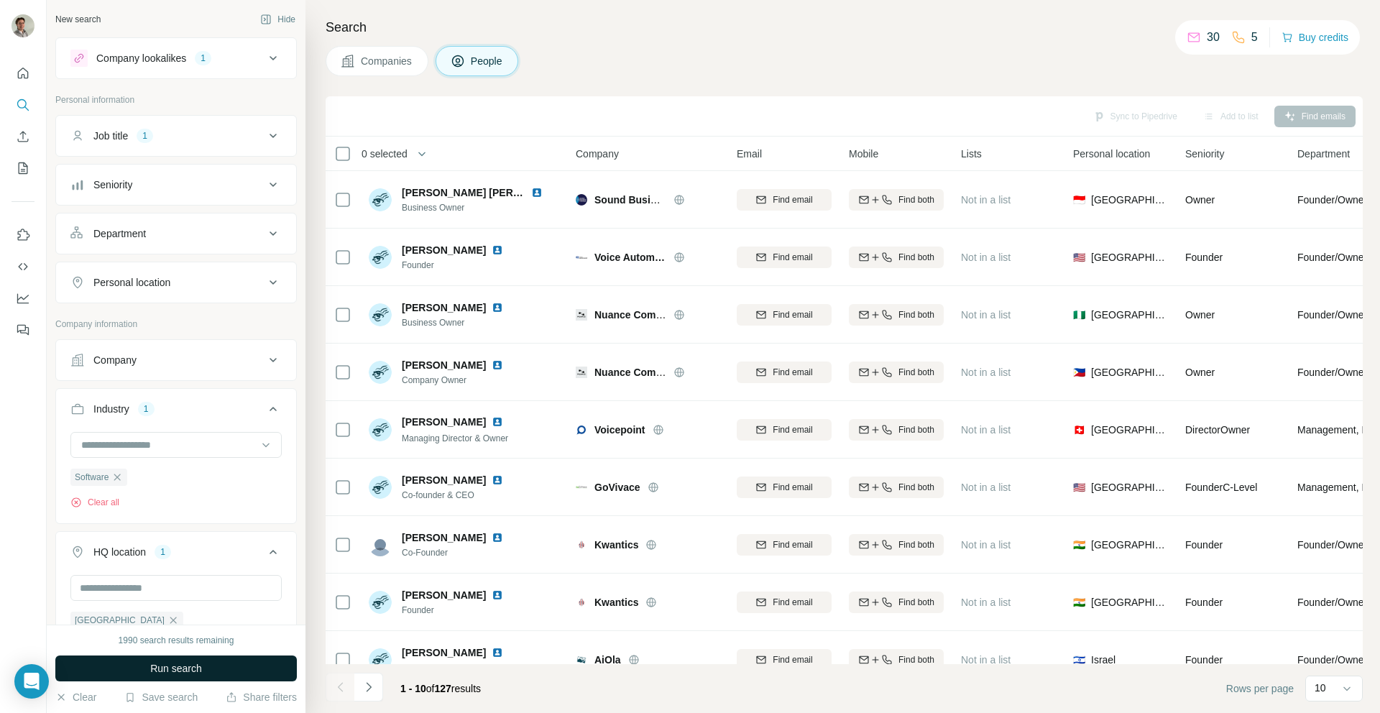
click at [198, 672] on span "Run search" at bounding box center [176, 668] width 52 height 14
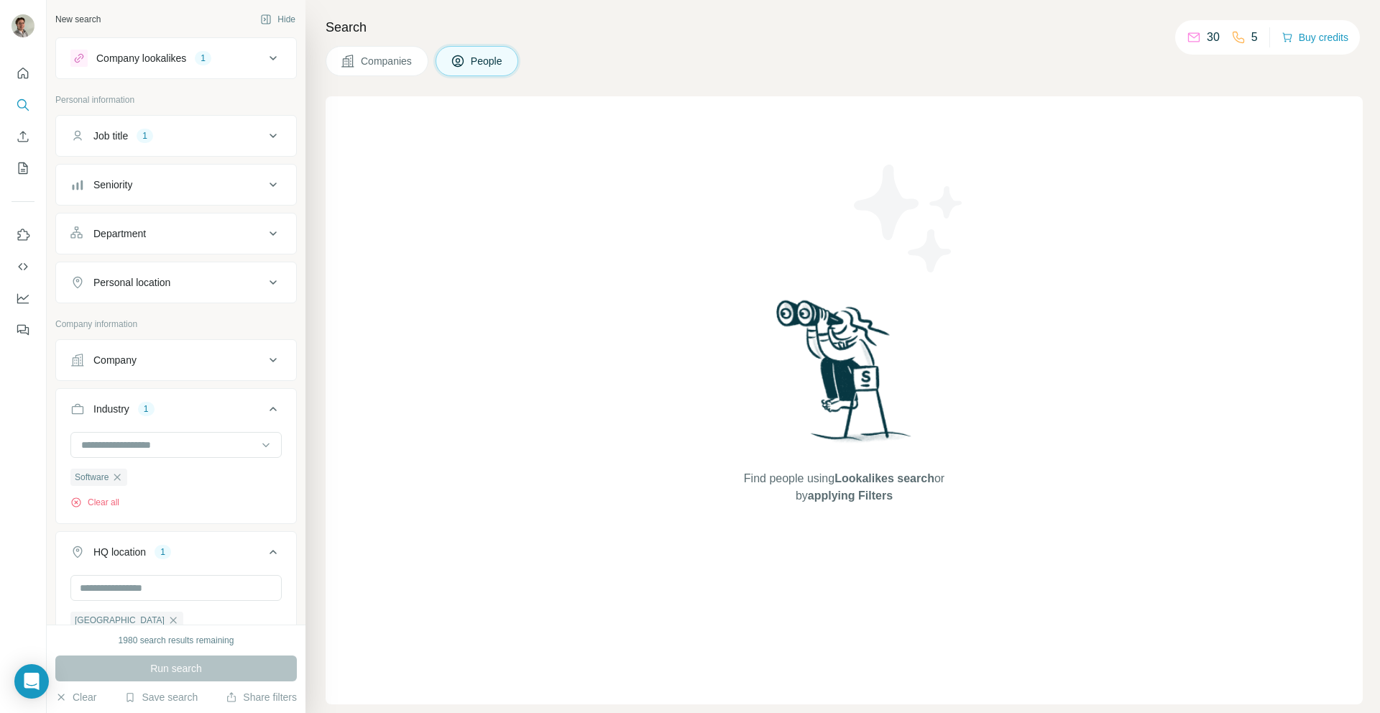
click at [381, 60] on span "Companies" at bounding box center [387, 61] width 52 height 14
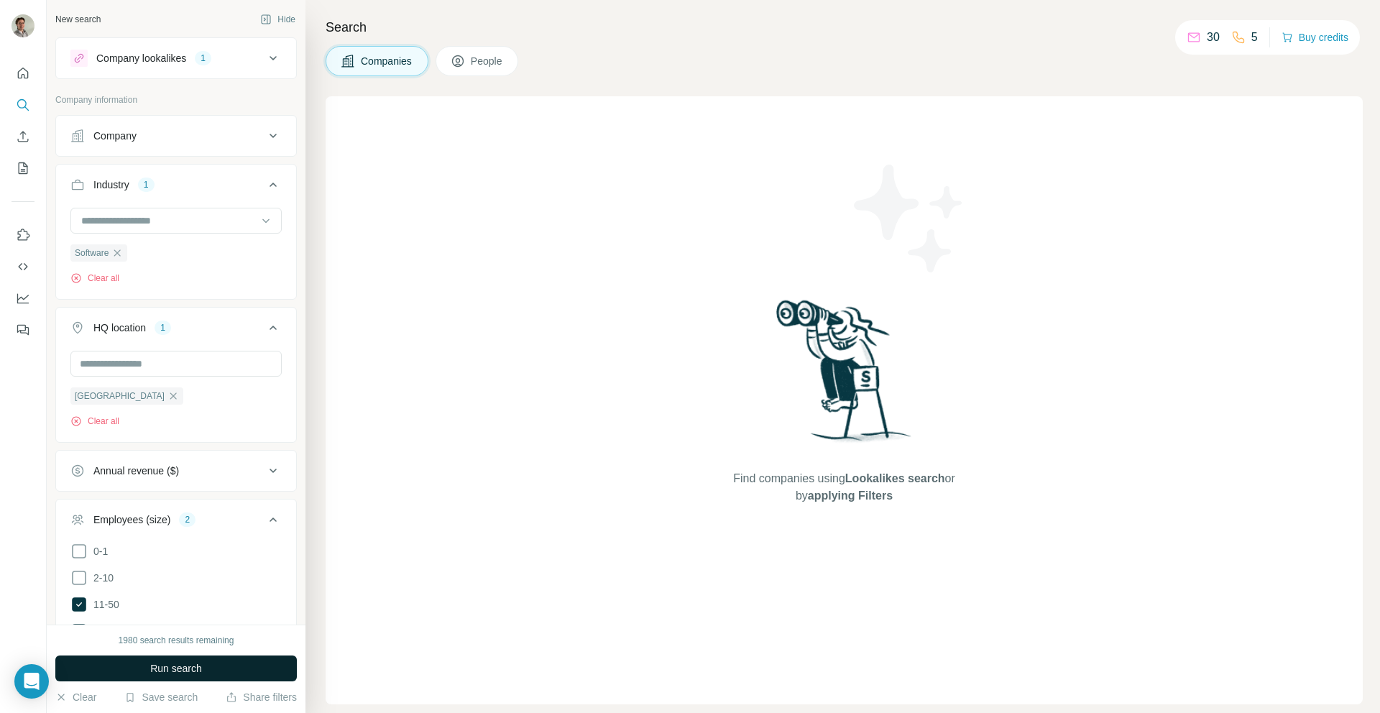
click at [158, 678] on button "Run search" at bounding box center [175, 668] width 241 height 26
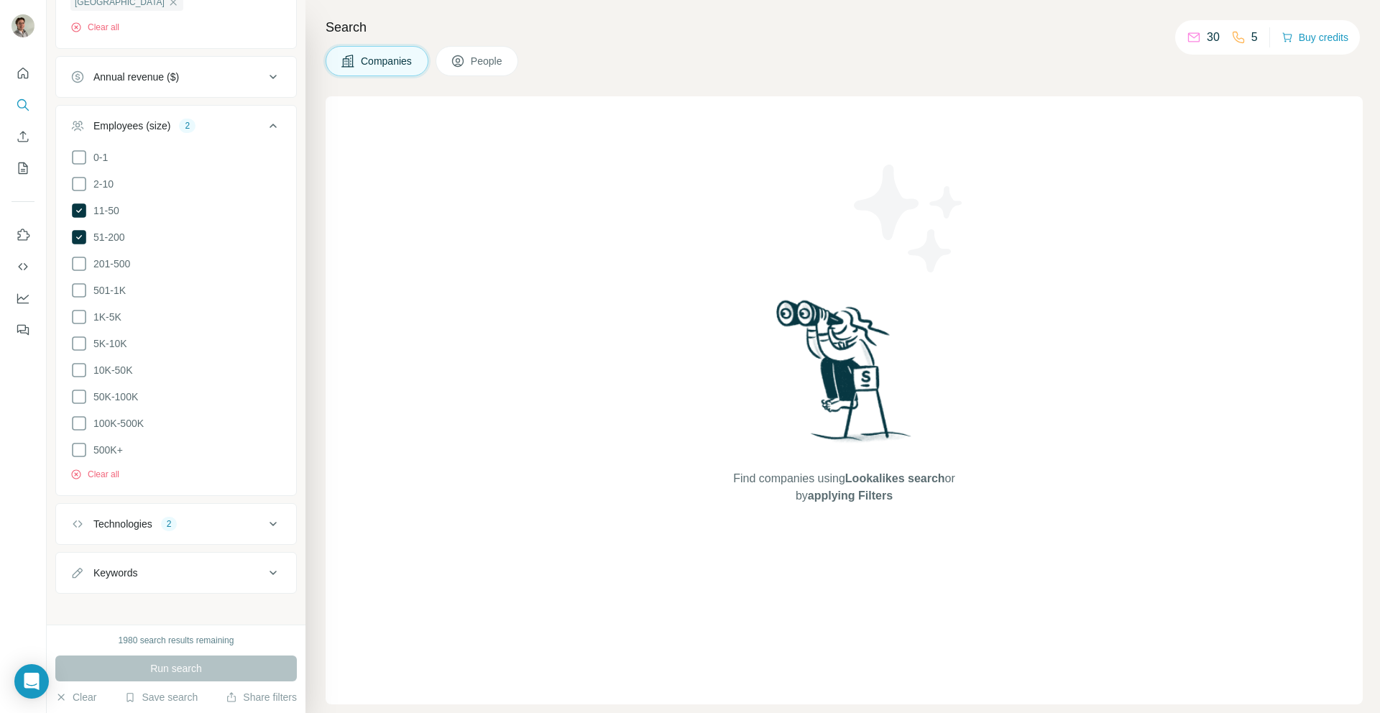
scroll to position [400, 0]
click at [179, 522] on button "Technologies 2" at bounding box center [176, 518] width 240 height 34
click at [101, 583] on icon "button" at bounding box center [103, 586] width 11 height 11
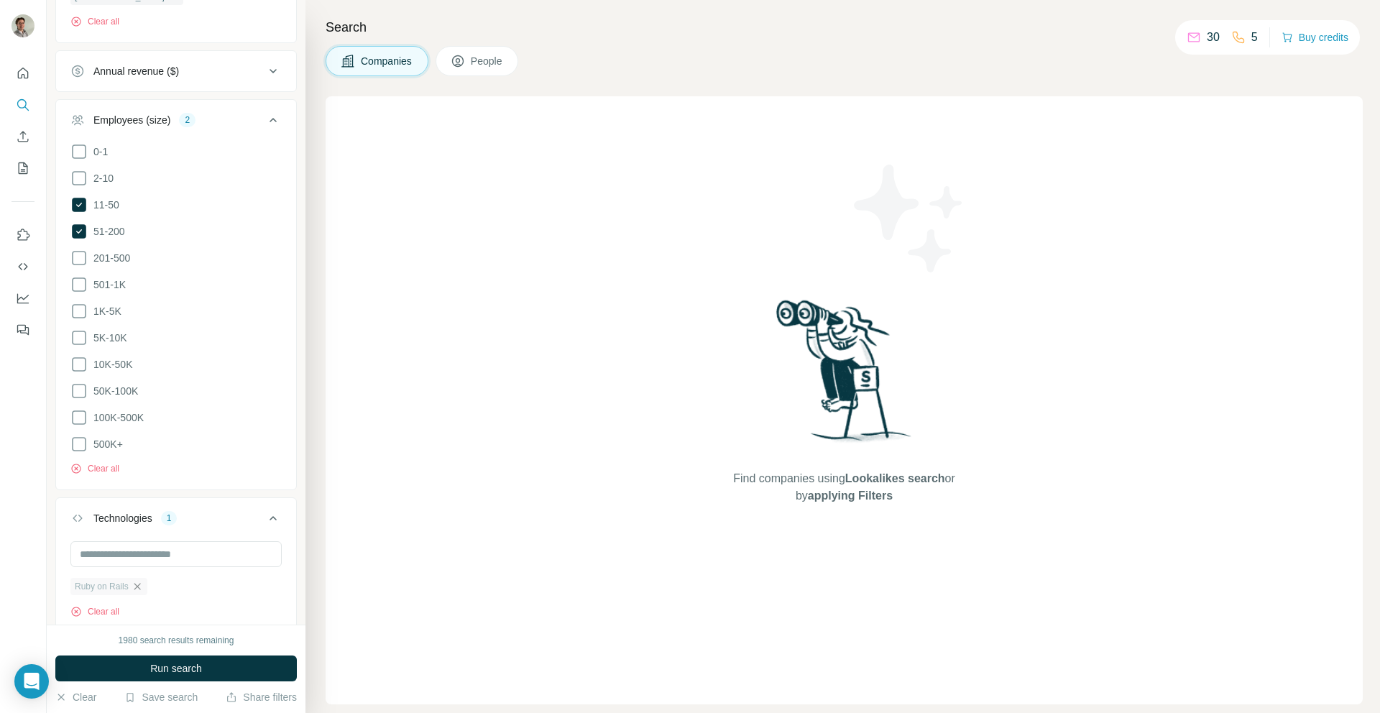
click at [139, 584] on icon "button" at bounding box center [137, 586] width 6 height 6
click at [238, 666] on button "Run search" at bounding box center [175, 668] width 241 height 26
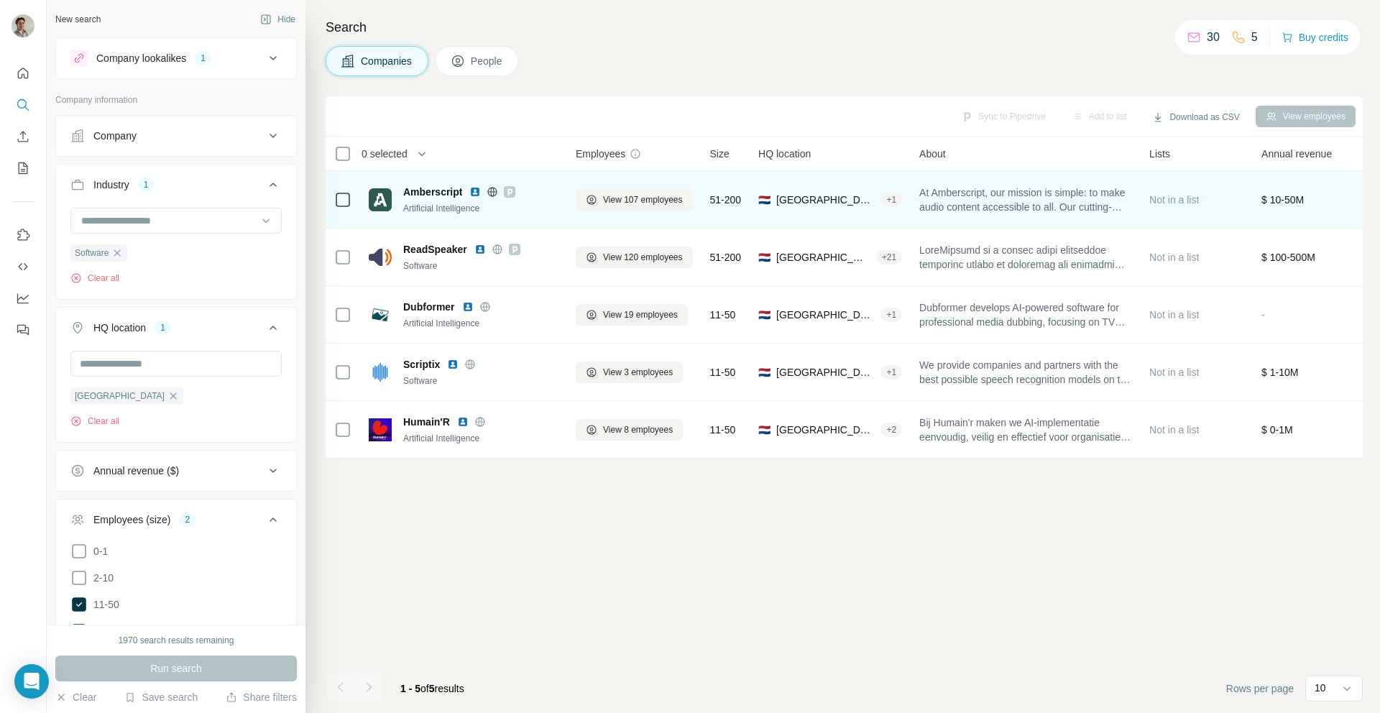
click at [476, 192] on img at bounding box center [474, 191] width 11 height 11
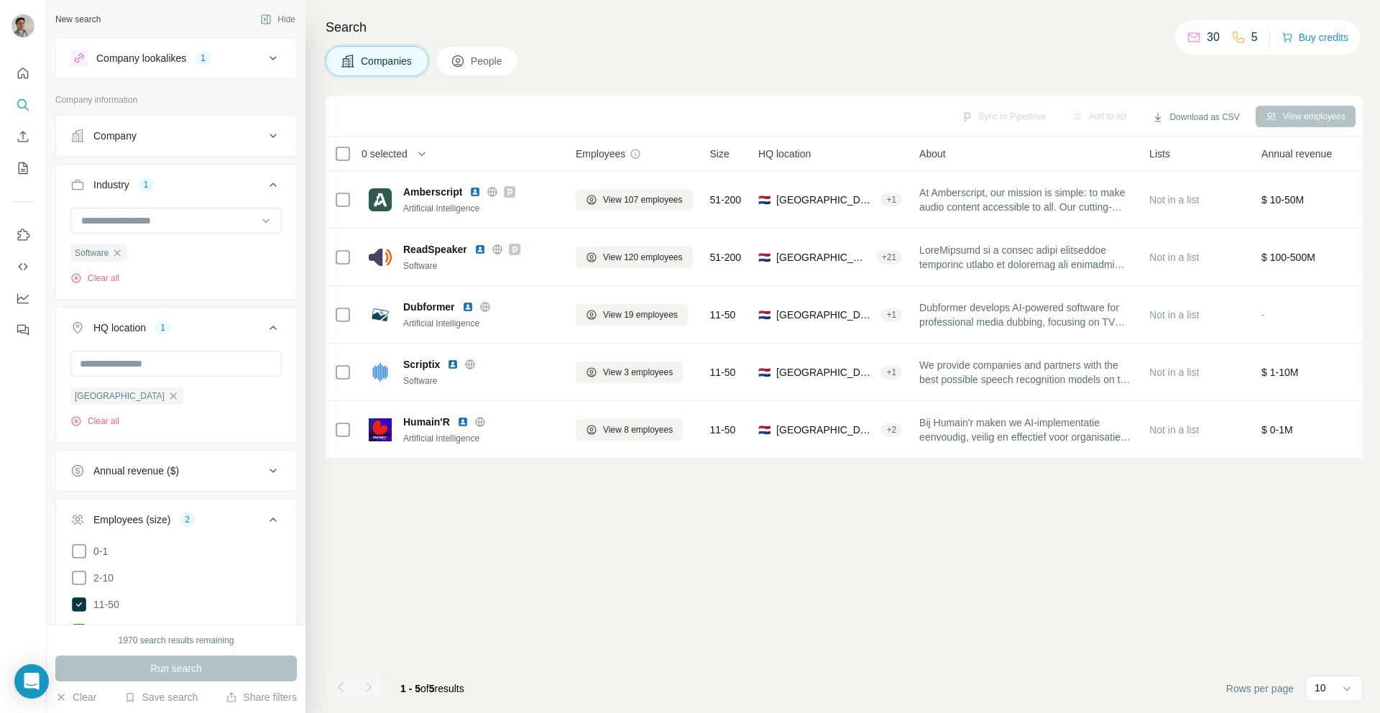
click at [208, 134] on div "Company" at bounding box center [167, 136] width 194 height 14
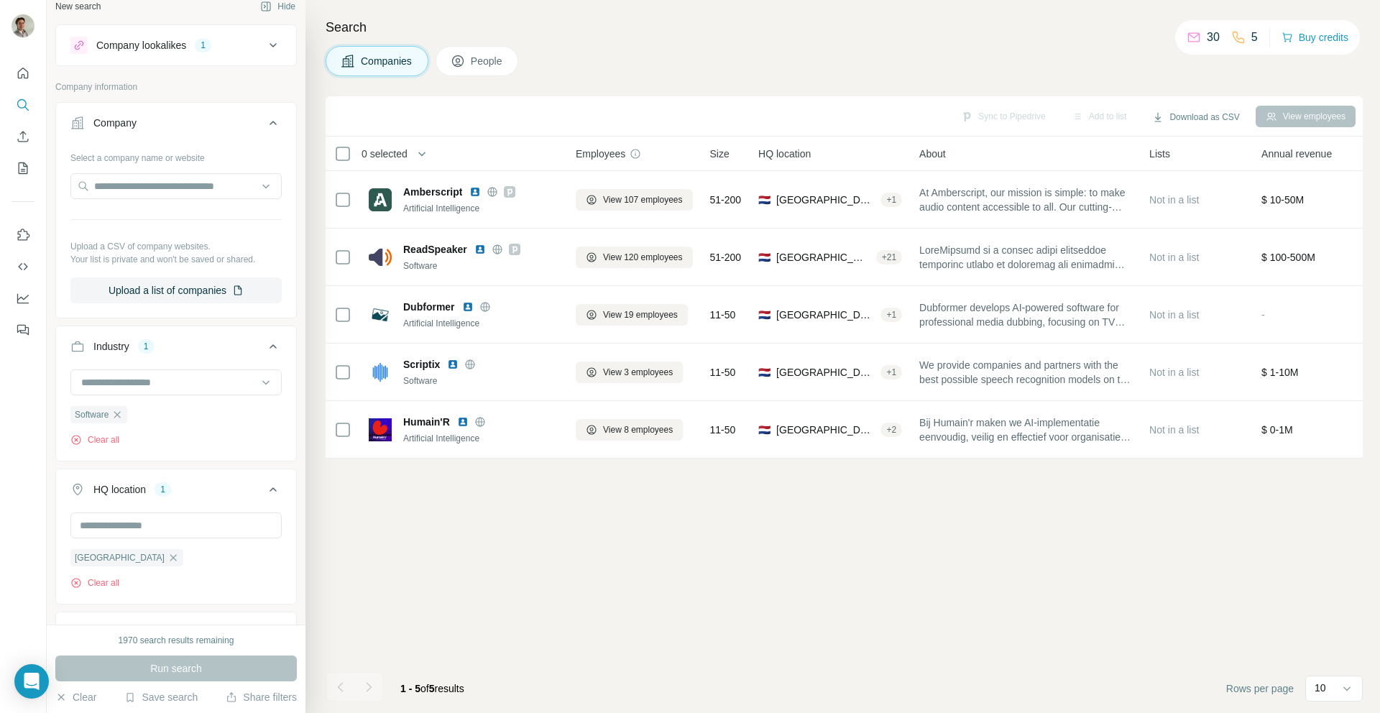
click at [208, 134] on button "Company" at bounding box center [176, 126] width 240 height 40
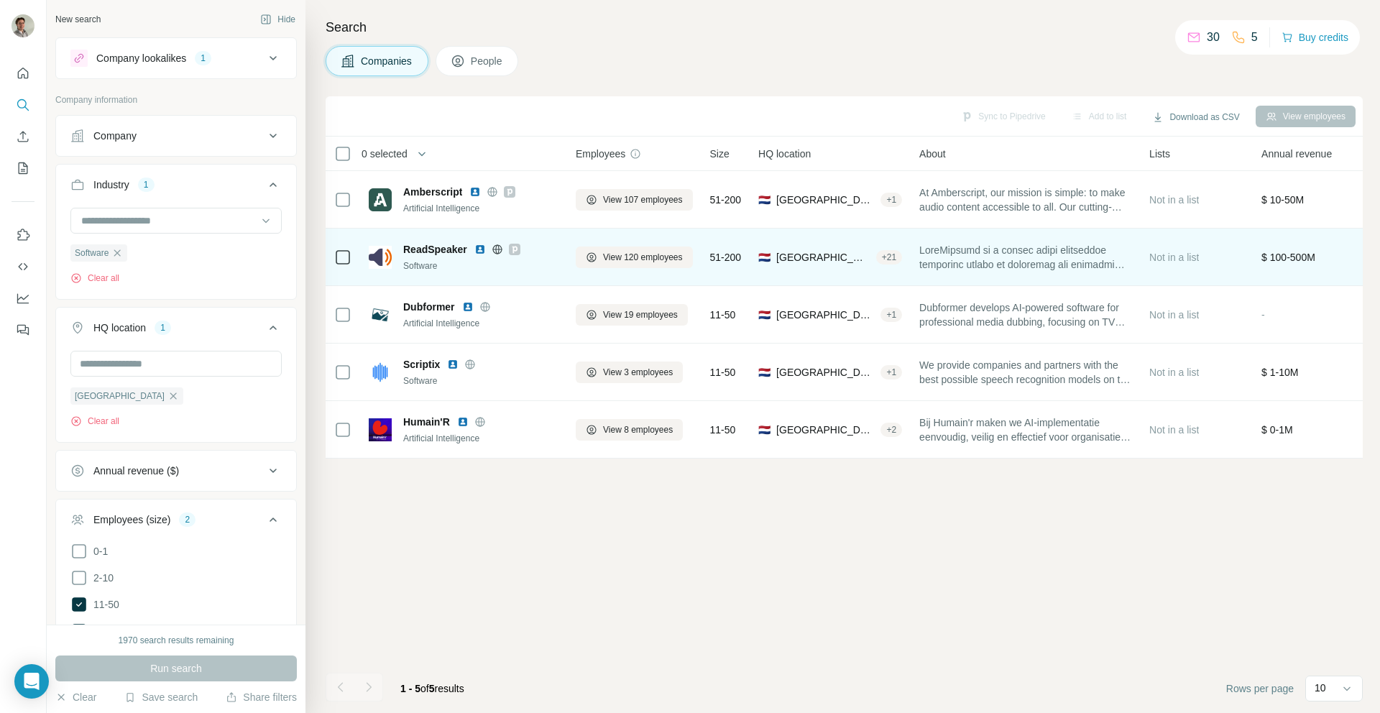
click at [482, 251] on img at bounding box center [479, 249] width 11 height 11
